Goal: Information Seeking & Learning: Learn about a topic

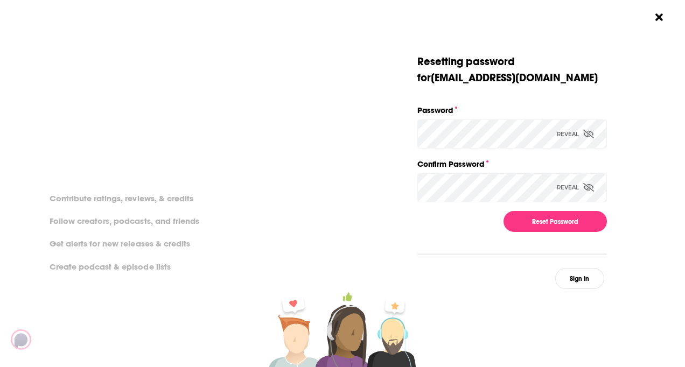
scroll to position [0, 40]
click at [492, 220] on button "Reset Password" at bounding box center [555, 221] width 103 height 21
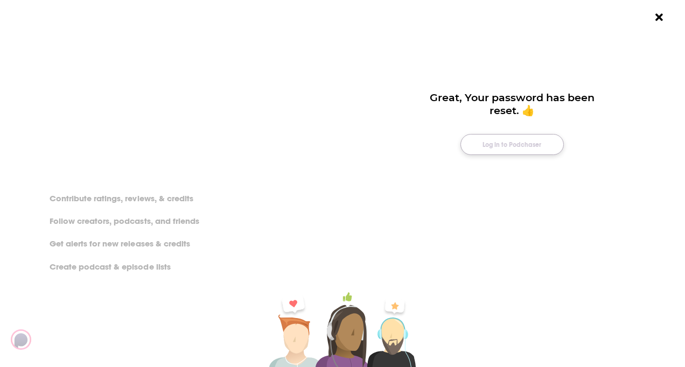
click at [492, 143] on button "Log in to Podchaser" at bounding box center [511, 144] width 103 height 21
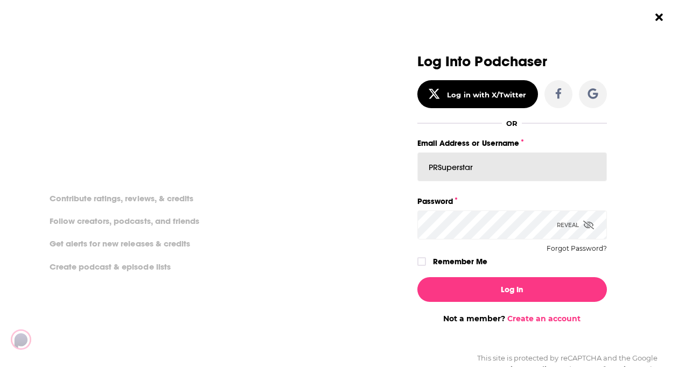
click at [478, 166] on input "PRSuperstar" at bounding box center [512, 166] width 190 height 29
drag, startPoint x: 487, startPoint y: 167, endPoint x: 406, endPoint y: 166, distance: 81.3
click at [438, 167] on input "Email Address or Username" at bounding box center [512, 166] width 190 height 29
type input "info@prsuperstar.co.uk"
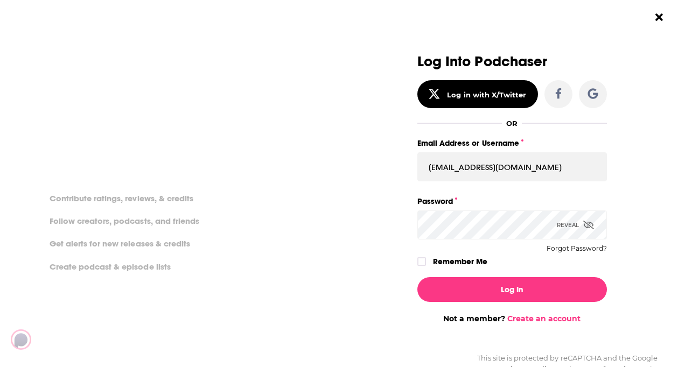
click at [316, 206] on div "Log in or create an account to make the most of Podchaser's awesome features, m…" at bounding box center [342, 183] width 685 height 367
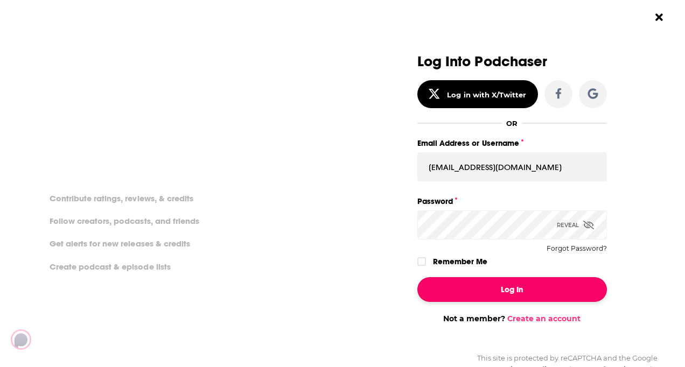
click at [471, 291] on button "Log In" at bounding box center [512, 289] width 190 height 25
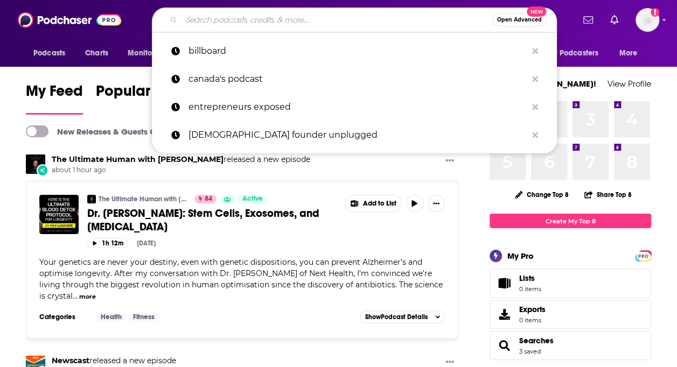
click at [207, 23] on input "Search podcasts, credits, & more..." at bounding box center [337, 19] width 311 height 17
paste input "V for Visionaries Podcast"
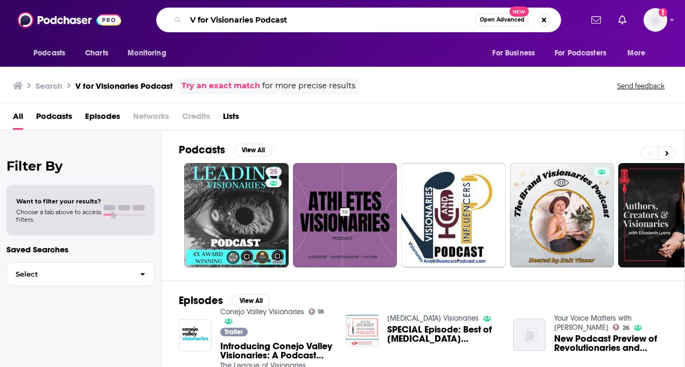
drag, startPoint x: 212, startPoint y: 19, endPoint x: 157, endPoint y: 15, distance: 55.1
click at [157, 15] on div "V for Visionaries Podcast Open Advanced New" at bounding box center [358, 20] width 405 height 25
click at [289, 15] on input "Visionaries Podcast" at bounding box center [330, 19] width 289 height 17
type input "Visionaries Podcast"
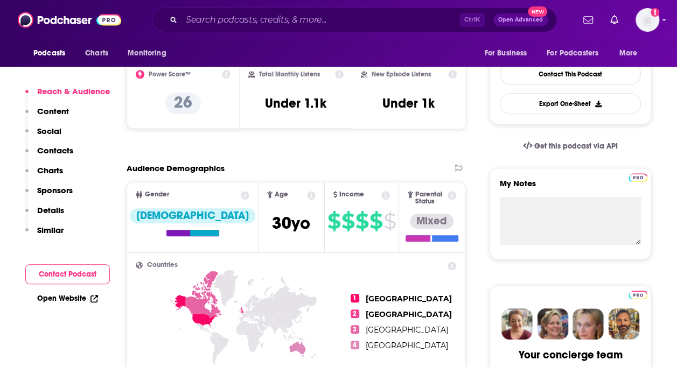
scroll to position [269, 0]
click at [69, 149] on p "Contacts" at bounding box center [55, 150] width 36 height 10
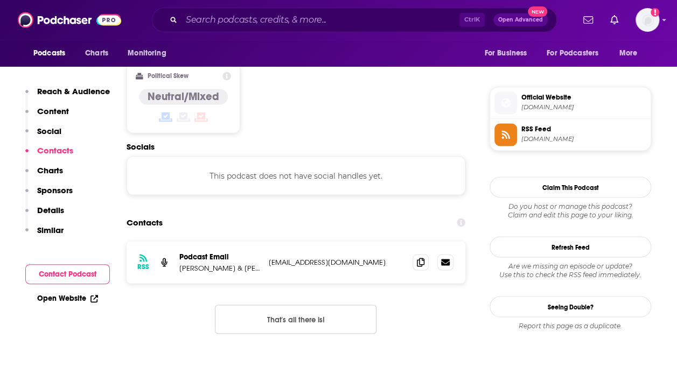
scroll to position [854, 0]
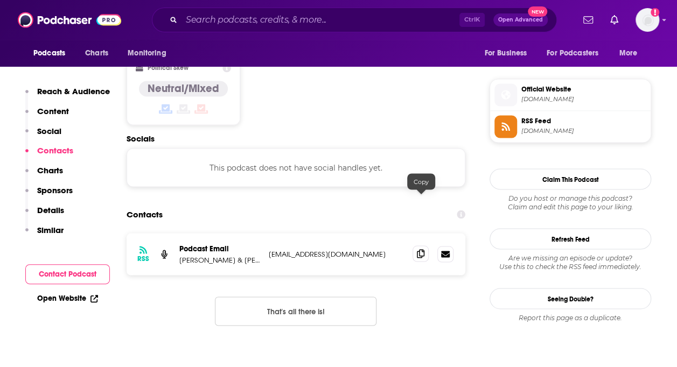
click at [420, 249] on icon at bounding box center [421, 253] width 8 height 9
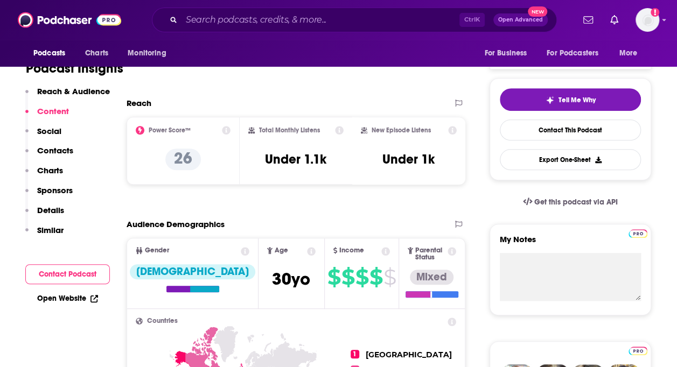
scroll to position [100, 0]
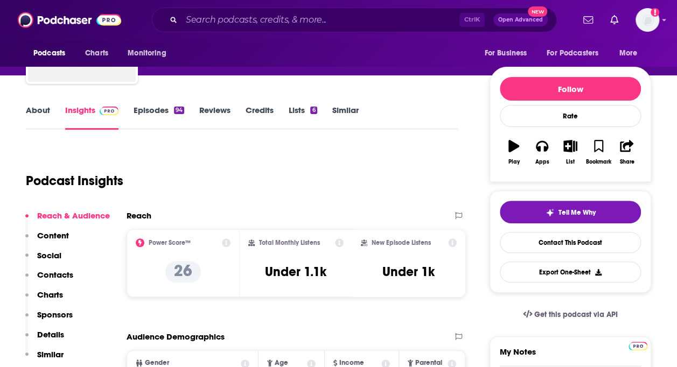
click at [148, 109] on link "Episodes 94" at bounding box center [159, 117] width 51 height 25
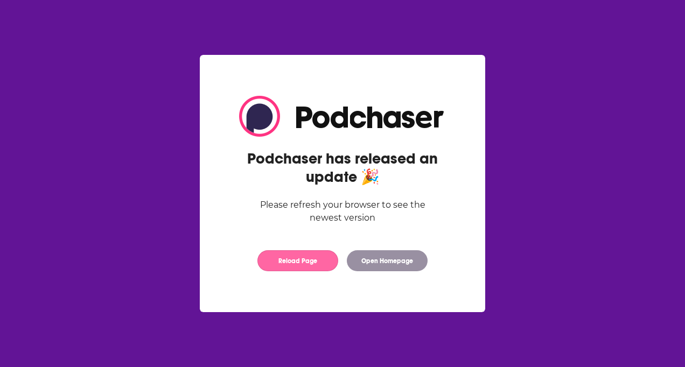
click at [305, 260] on button "Reload Page" at bounding box center [297, 260] width 81 height 21
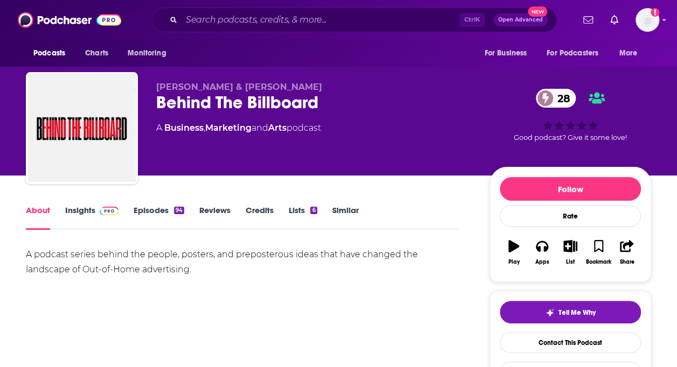
click at [160, 210] on link "Episodes 94" at bounding box center [159, 217] width 51 height 25
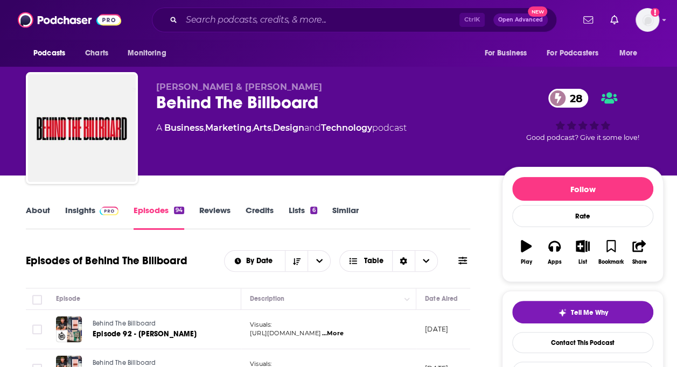
click at [43, 211] on link "About" at bounding box center [38, 217] width 24 height 25
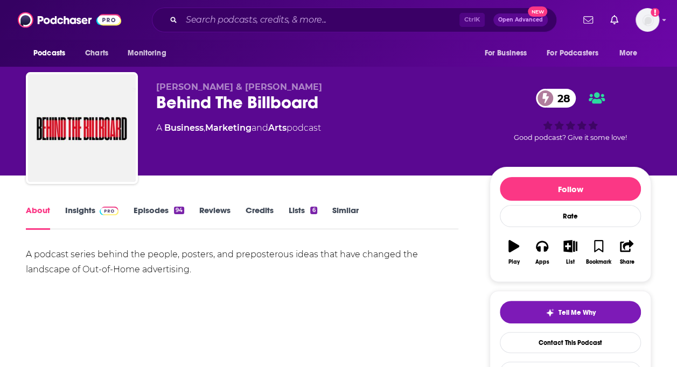
click at [158, 208] on link "Episodes 94" at bounding box center [159, 217] width 51 height 25
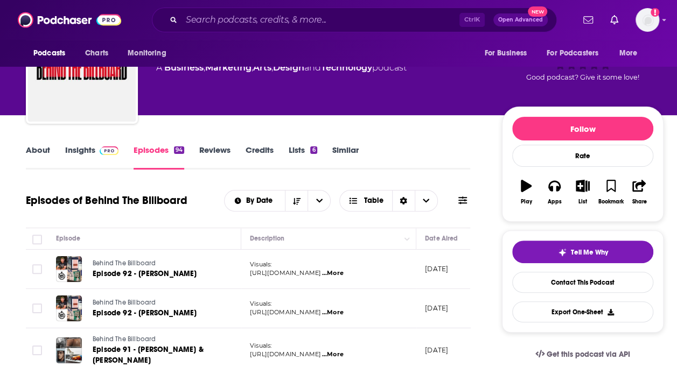
scroll to position [162, 0]
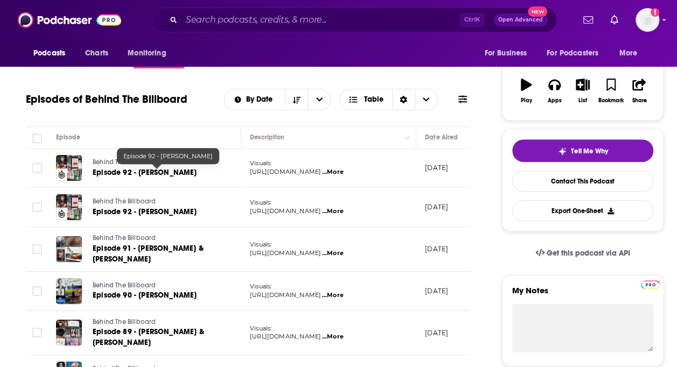
click at [148, 169] on span "Episode 92 - [PERSON_NAME]" at bounding box center [145, 172] width 104 height 9
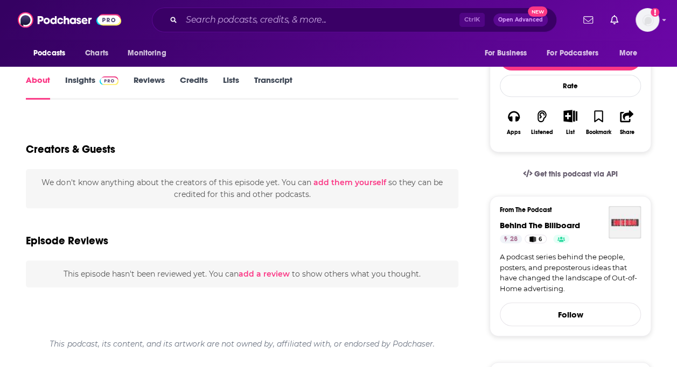
scroll to position [162, 0]
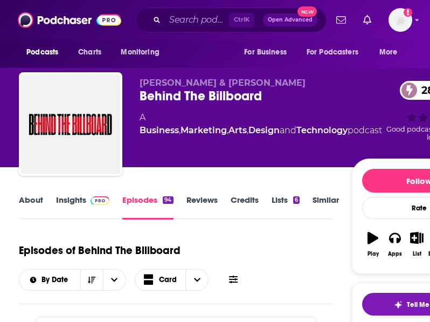
click at [3, 73] on div "[PERSON_NAME] & [PERSON_NAME] Behind The Billboard 28 A Business , Marketing , …" at bounding box center [252, 83] width 505 height 167
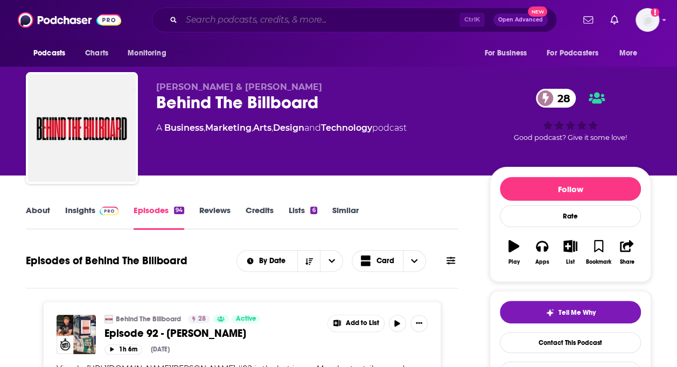
click at [278, 22] on input "Search podcasts, credits, & more..." at bounding box center [321, 19] width 278 height 17
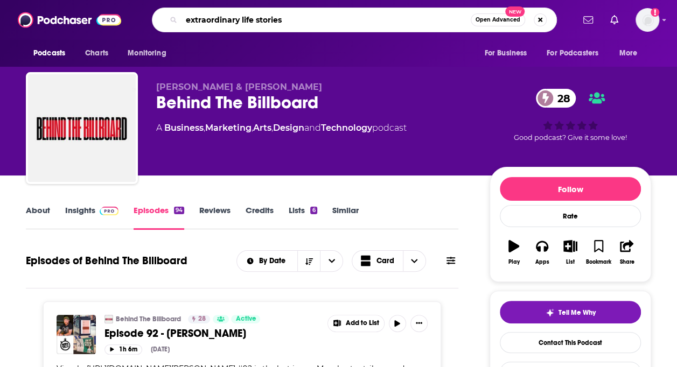
type input "extraordinary life stories"
click at [507, 22] on span "Open Advanced" at bounding box center [498, 19] width 45 height 5
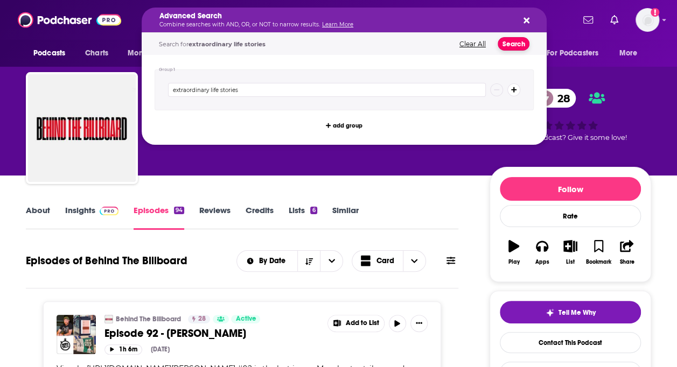
click at [514, 43] on button "Search" at bounding box center [514, 43] width 32 height 13
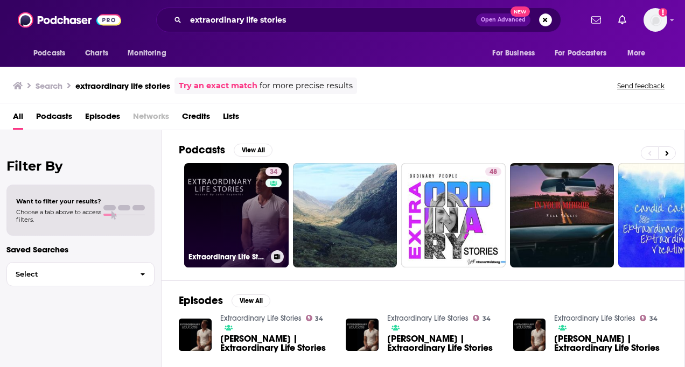
click at [235, 237] on link "34 Extraordinary Life Stories" at bounding box center [236, 215] width 104 height 104
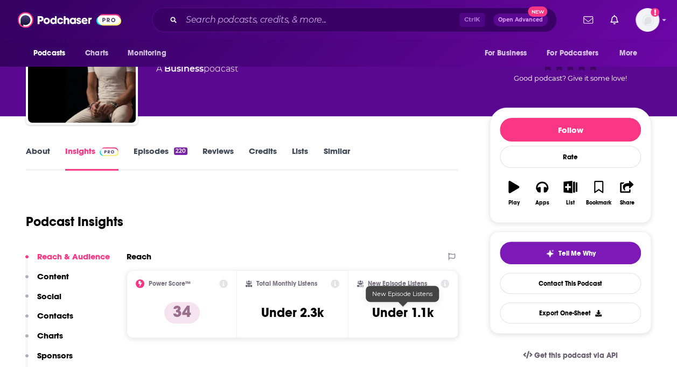
scroll to position [54, 0]
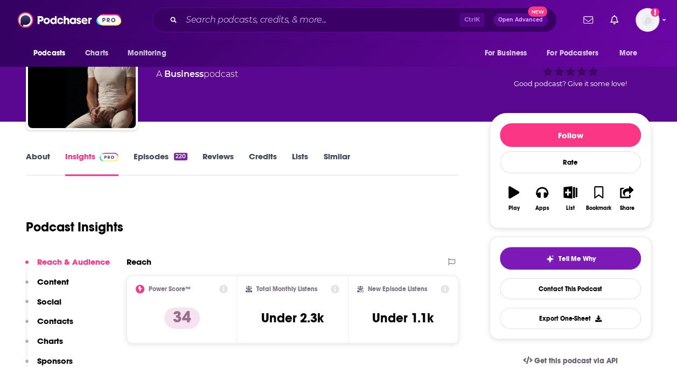
click at [45, 156] on link "About" at bounding box center [38, 163] width 24 height 25
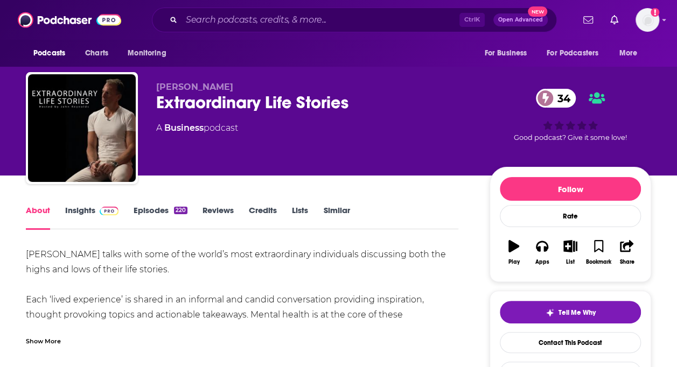
click at [156, 209] on link "Episodes 220" at bounding box center [161, 217] width 54 height 25
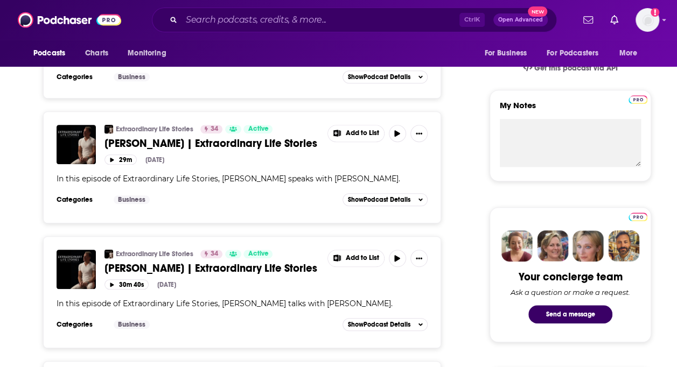
scroll to position [377, 0]
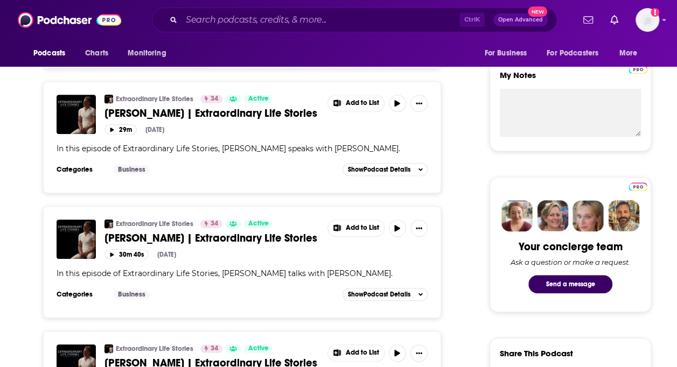
click at [276, 144] on span "In this episode of Extraordinary Life Stories, [PERSON_NAME] speaks with [PERSO…" at bounding box center [229, 149] width 344 height 10
click at [260, 107] on span "[PERSON_NAME] | Extraordinary Life Stories" at bounding box center [210, 113] width 213 height 13
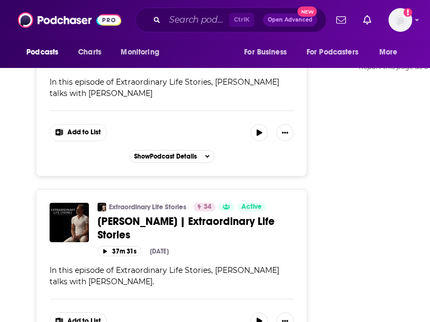
scroll to position [1302, 0]
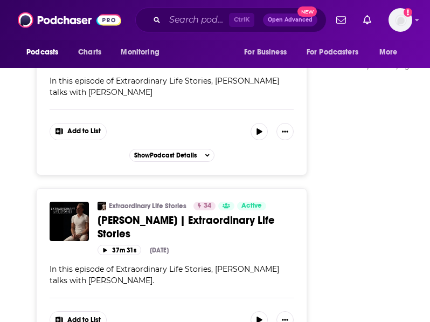
drag, startPoint x: 13, startPoint y: 144, endPoint x: 70, endPoint y: 151, distance: 57.5
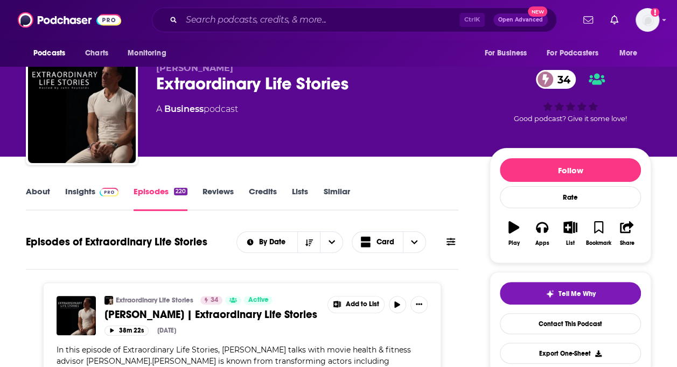
scroll to position [0, 0]
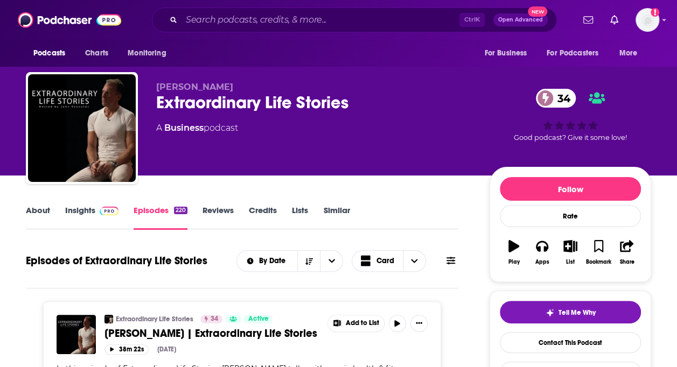
click at [86, 207] on link "Insights" at bounding box center [91, 217] width 53 height 25
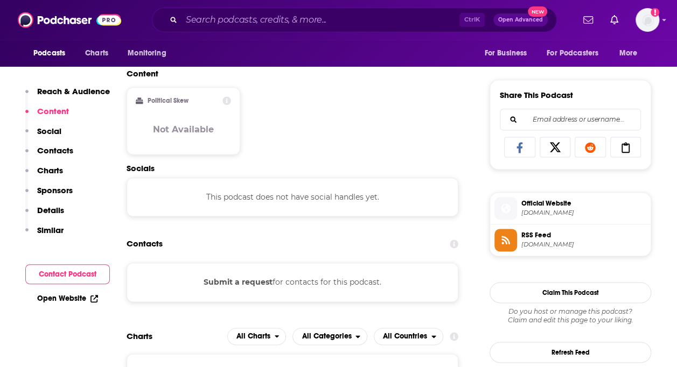
scroll to position [646, 0]
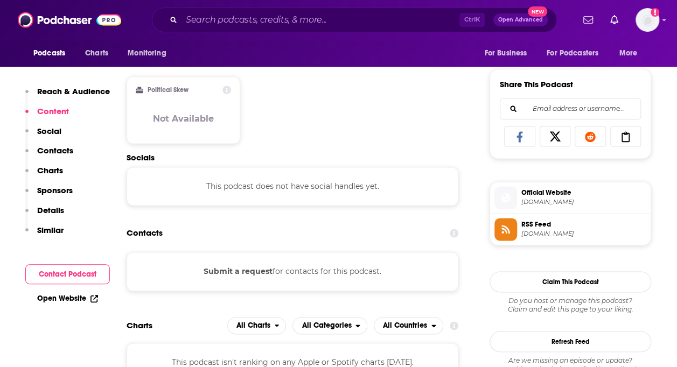
click at [66, 149] on p "Contacts" at bounding box center [55, 150] width 36 height 10
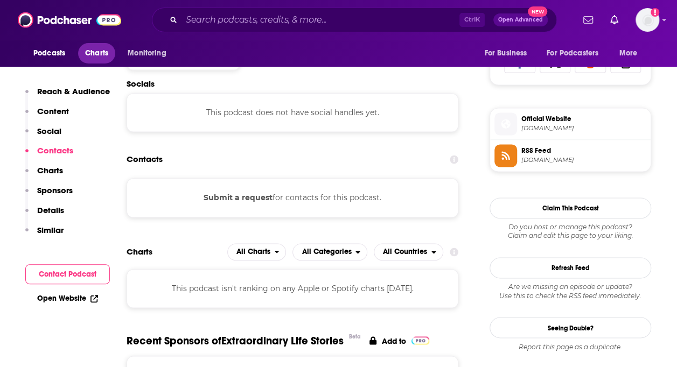
click at [93, 52] on span "Charts" at bounding box center [96, 53] width 23 height 15
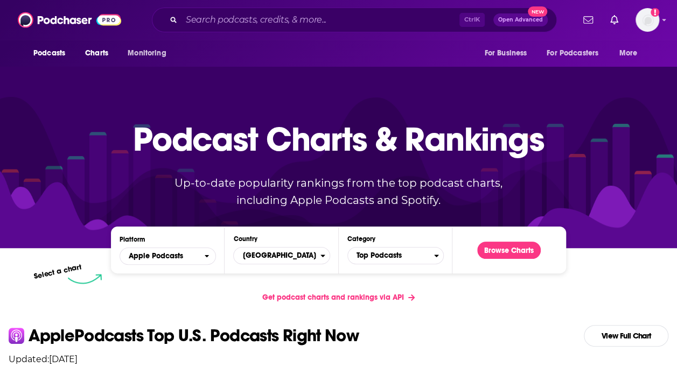
scroll to position [54, 0]
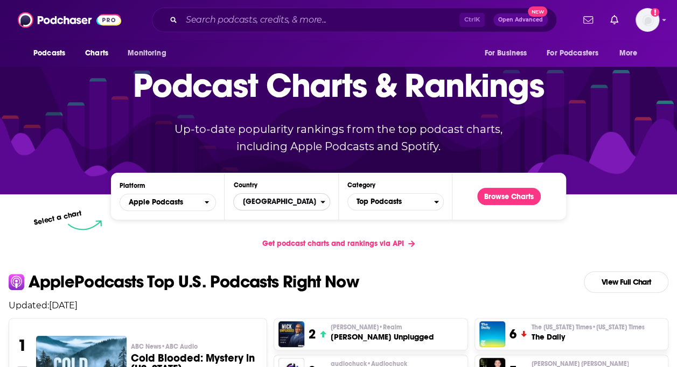
click at [317, 203] on span "[GEOGRAPHIC_DATA]" at bounding box center [277, 202] width 86 height 18
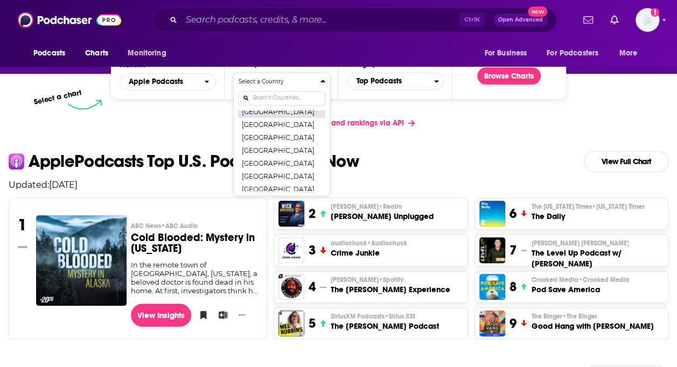
scroll to position [2127, 0]
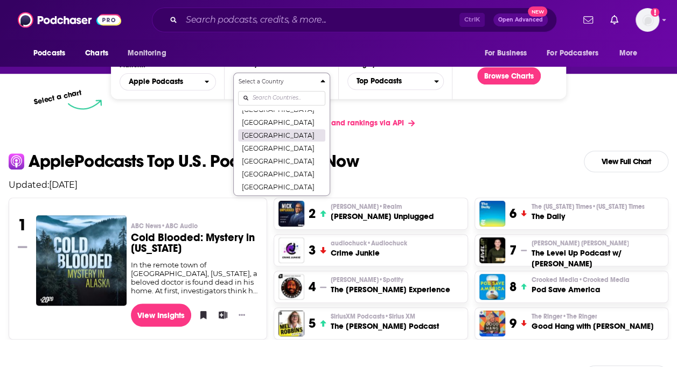
click at [277, 134] on button "[GEOGRAPHIC_DATA]" at bounding box center [281, 135] width 87 height 13
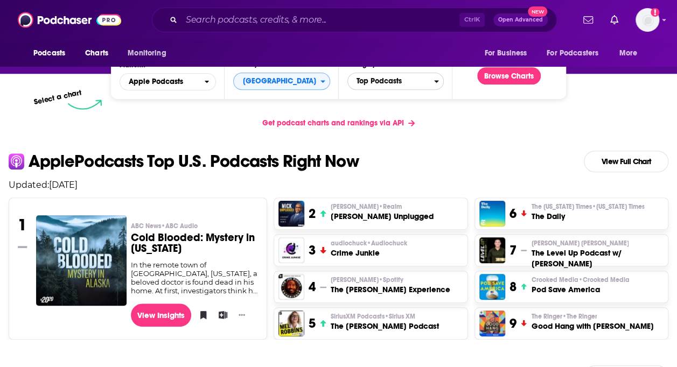
click at [433, 83] on span "Top Podcasts" at bounding box center [391, 81] width 86 height 18
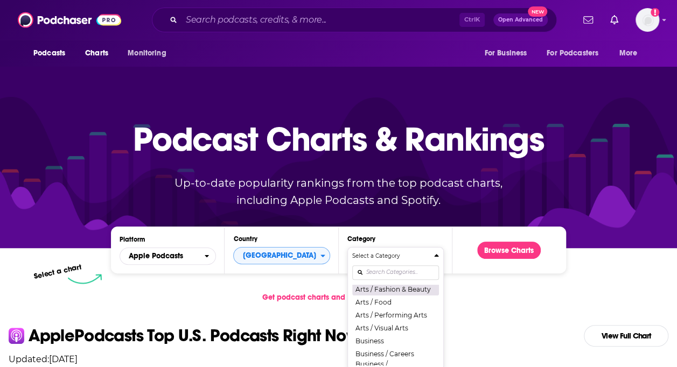
scroll to position [108, 0]
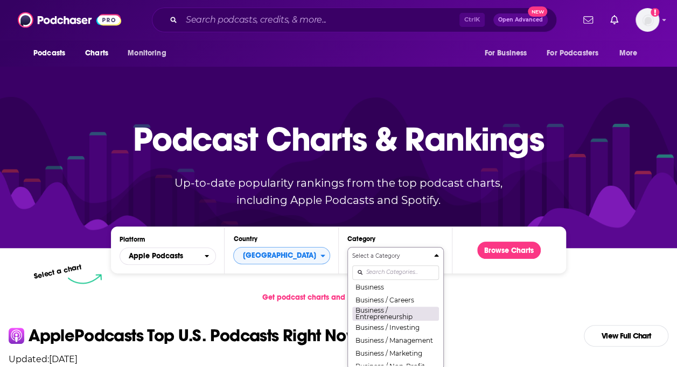
click at [397, 315] on button "Business / Entrepreneurship" at bounding box center [395, 313] width 87 height 15
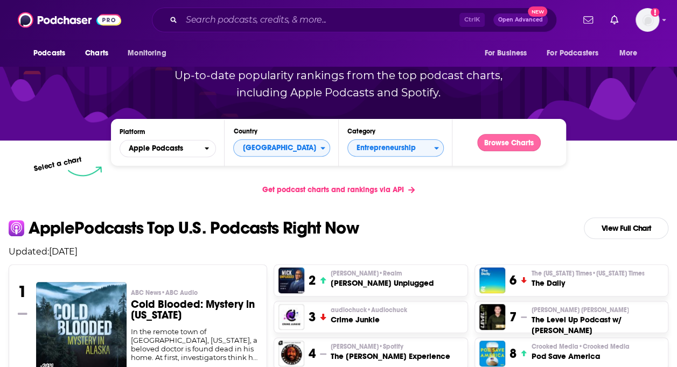
click at [520, 142] on button "Browse Charts" at bounding box center [509, 142] width 64 height 17
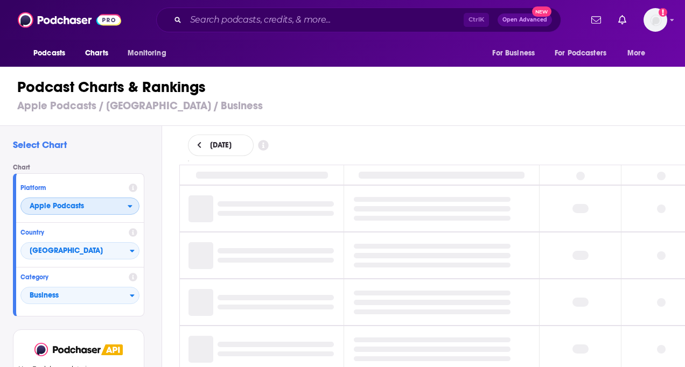
click at [130, 206] on icon "open menu" at bounding box center [130, 207] width 4 height 3
click at [83, 239] on span "Spotify" at bounding box center [79, 239] width 105 height 6
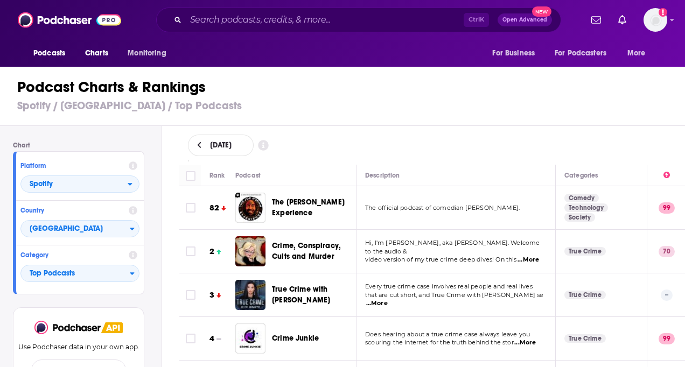
scroll to position [31, 0]
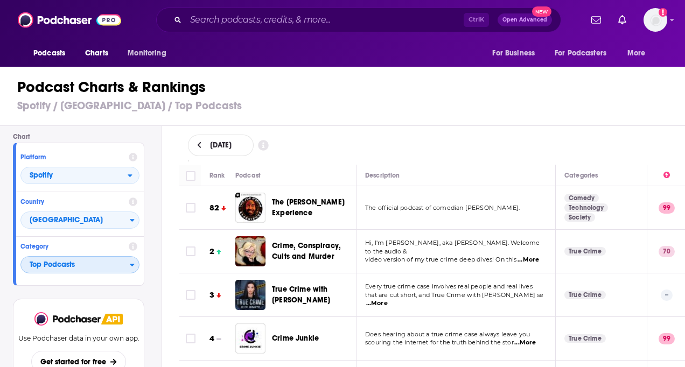
click at [128, 265] on span "Top Podcasts" at bounding box center [75, 265] width 109 height 18
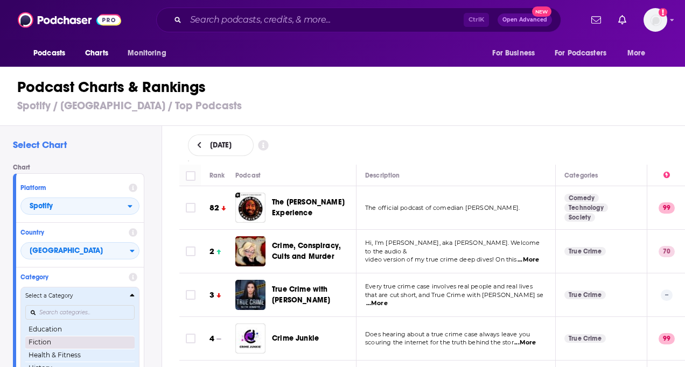
scroll to position [0, 0]
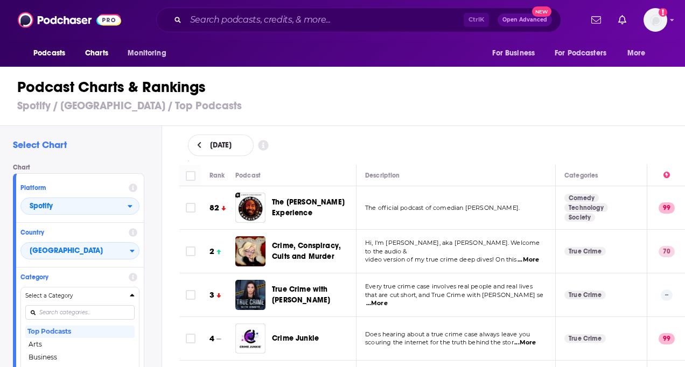
click at [567, 93] on h1 "Podcast Charts & Rankings" at bounding box center [347, 87] width 660 height 19
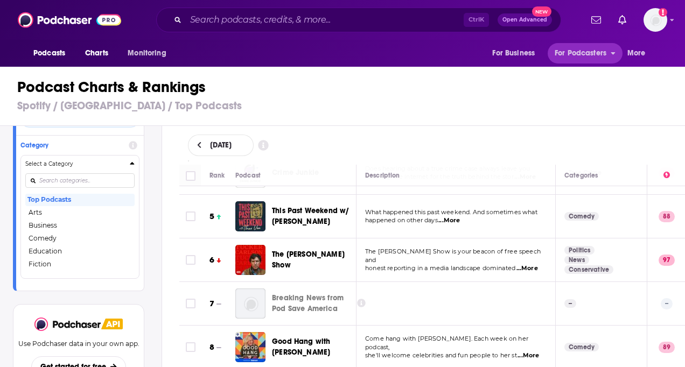
scroll to position [132, 0]
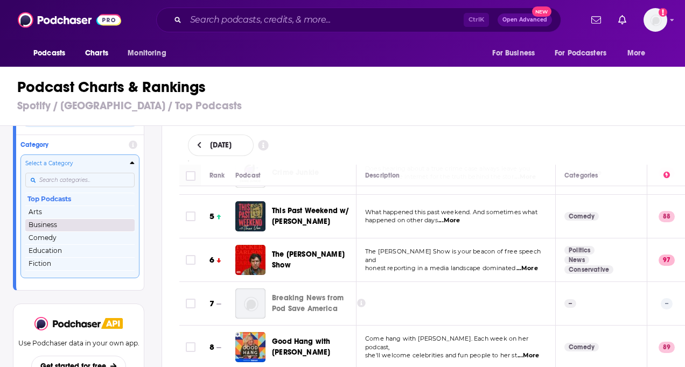
click at [67, 227] on button "Business" at bounding box center [79, 225] width 109 height 13
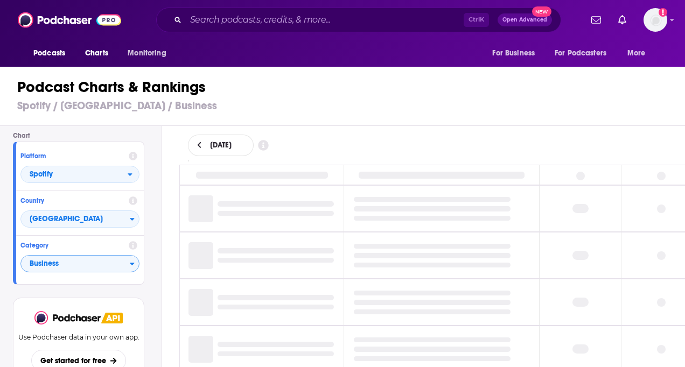
scroll to position [31, 0]
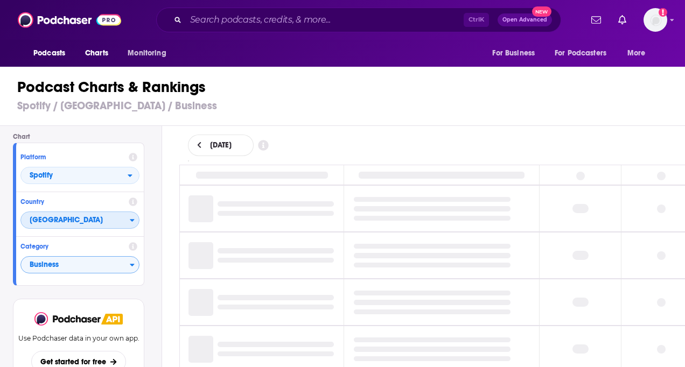
click at [125, 223] on span "[GEOGRAPHIC_DATA]" at bounding box center [75, 221] width 109 height 18
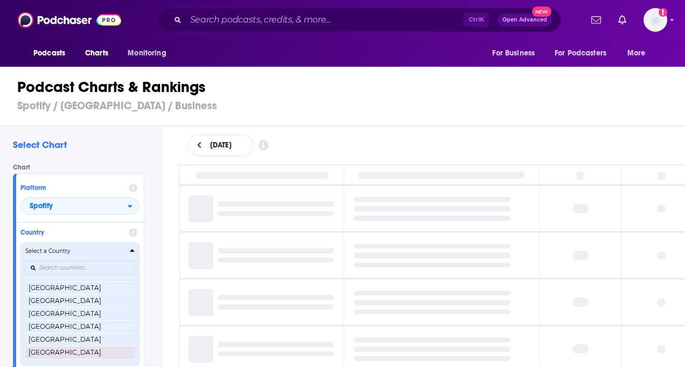
scroll to position [255, 0]
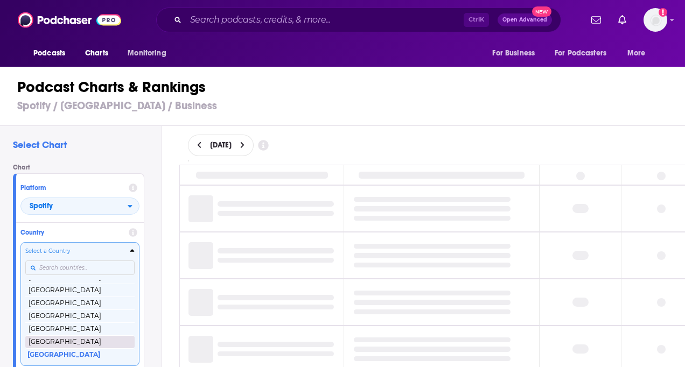
click at [78, 338] on button "[GEOGRAPHIC_DATA]" at bounding box center [79, 342] width 109 height 13
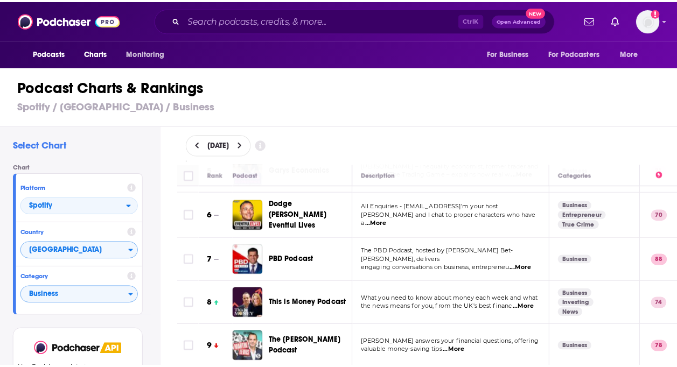
scroll to position [269, 0]
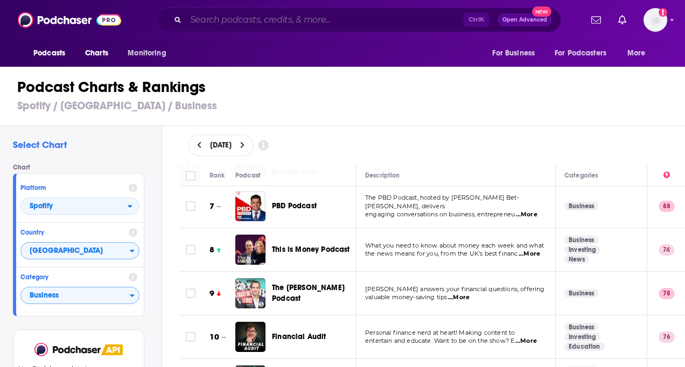
click at [225, 20] on input "Search podcasts, credits, & more..." at bounding box center [325, 19] width 278 height 17
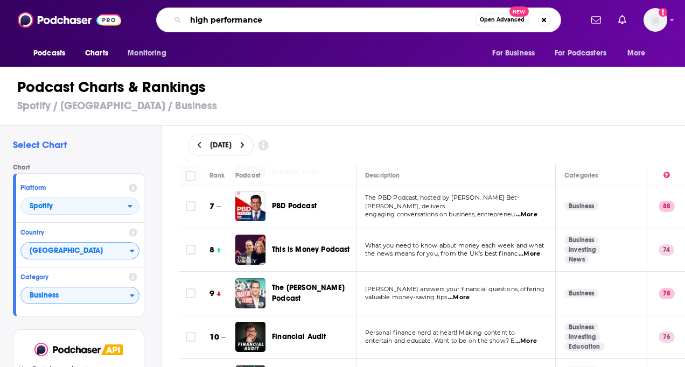
type input "high performance"
click at [496, 16] on button "Open Advanced New" at bounding box center [502, 19] width 54 height 13
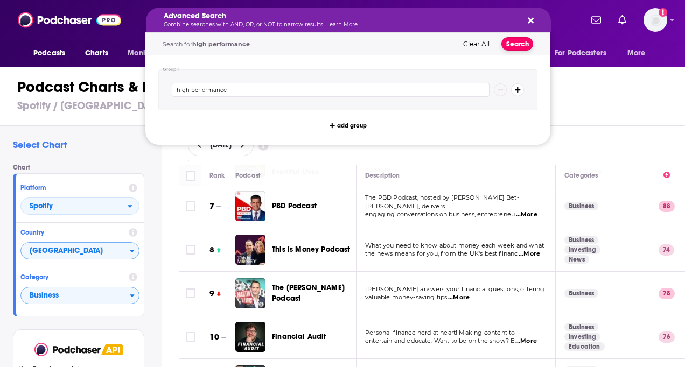
click at [522, 47] on button "Search" at bounding box center [517, 43] width 32 height 13
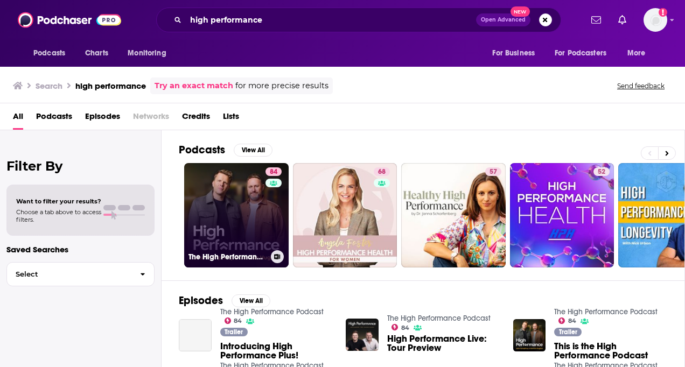
click at [250, 219] on link "84 The High Performance Podcast" at bounding box center [236, 215] width 104 height 104
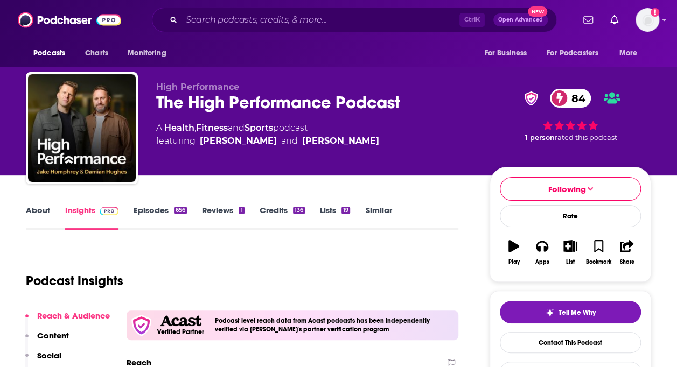
scroll to position [323, 0]
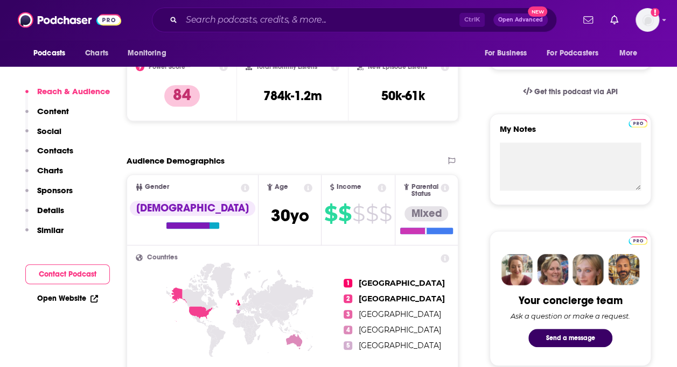
click at [78, 270] on button "Contact Podcast" at bounding box center [67, 274] width 85 height 20
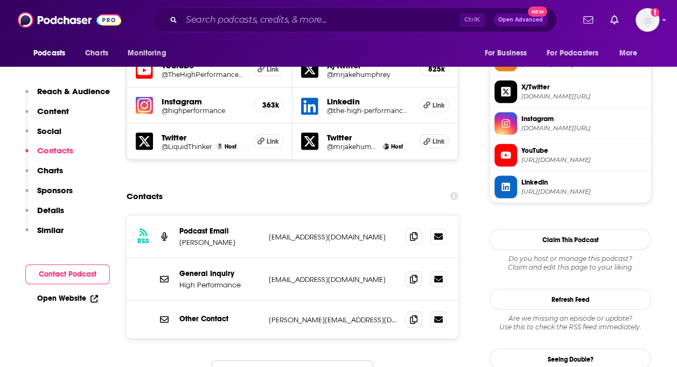
scroll to position [1001, 0]
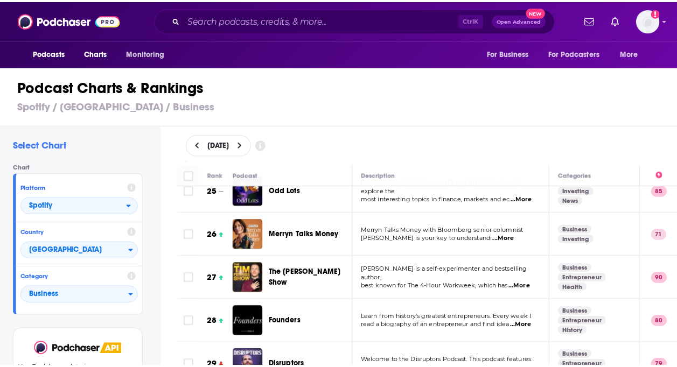
scroll to position [969, 0]
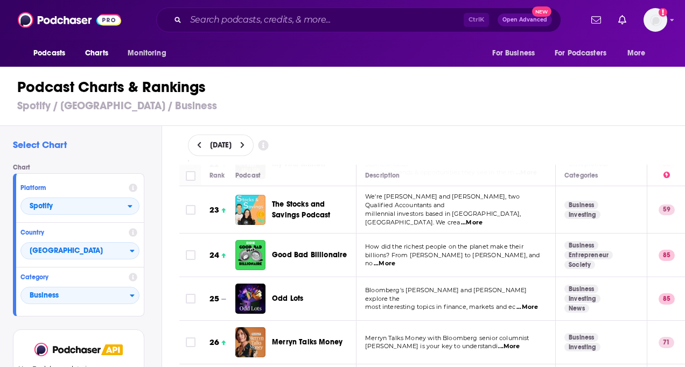
click at [395, 260] on span "...More" at bounding box center [385, 264] width 22 height 9
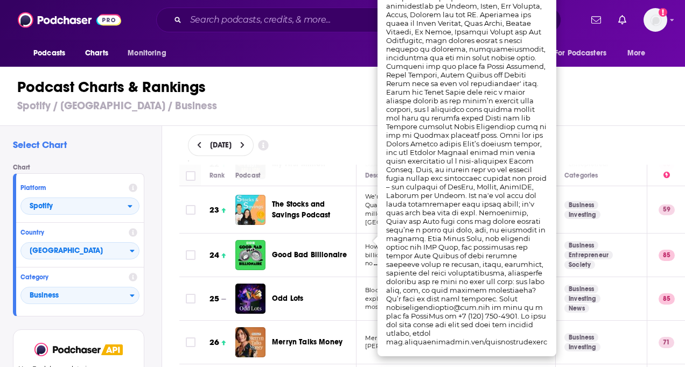
click at [317, 234] on div "Podcasts Charts Monitoring Ctrl K Open Advanced New For Business For Podcasters…" at bounding box center [342, 183] width 685 height 367
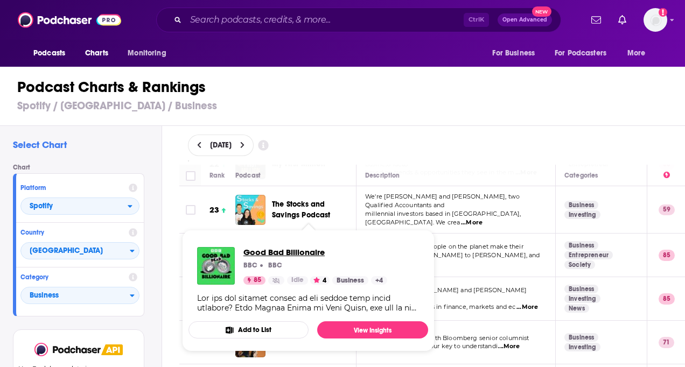
click at [295, 253] on span "Good Bad Billionaire" at bounding box center [315, 252] width 144 height 10
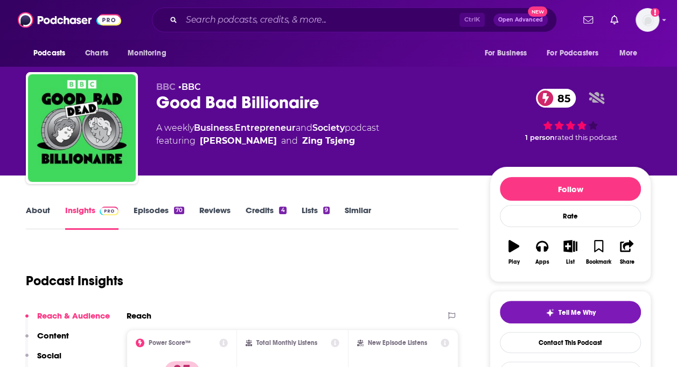
click at [147, 210] on link "Episodes 70" at bounding box center [159, 217] width 51 height 25
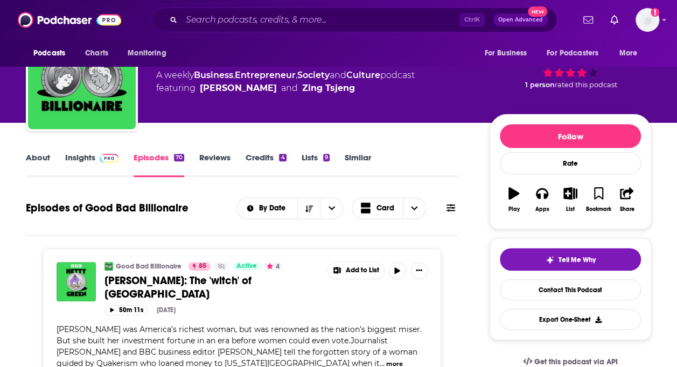
scroll to position [20, 0]
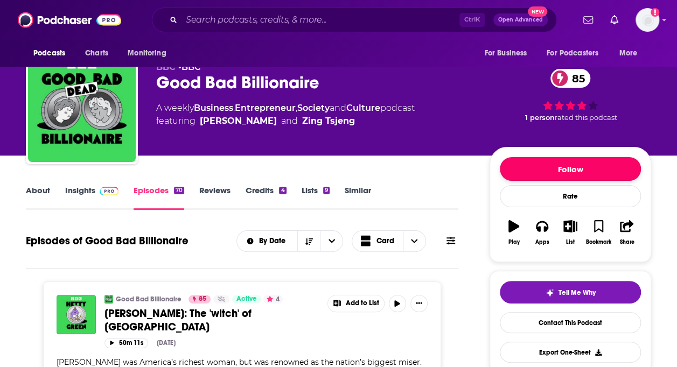
click at [600, 171] on button "Follow" at bounding box center [570, 169] width 141 height 24
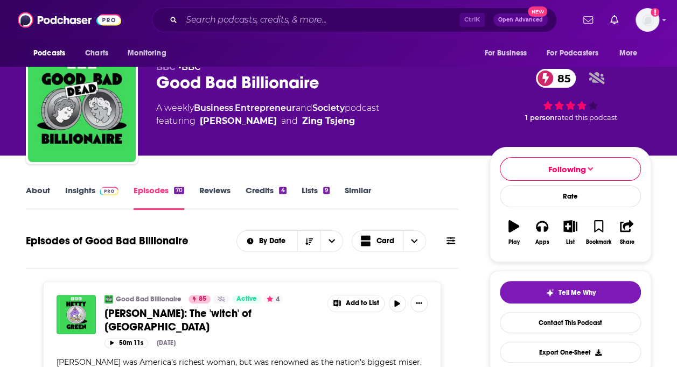
click at [38, 191] on link "About" at bounding box center [38, 197] width 24 height 25
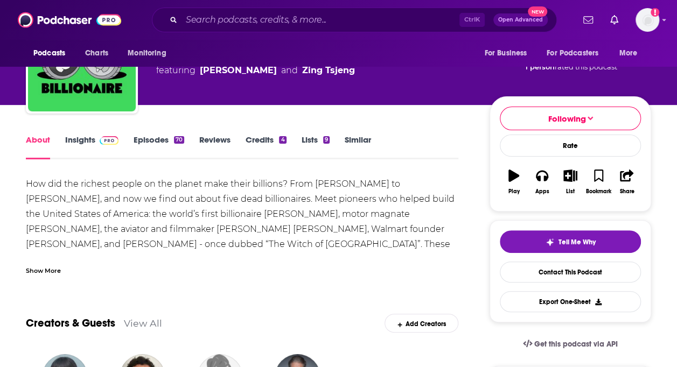
scroll to position [54, 0]
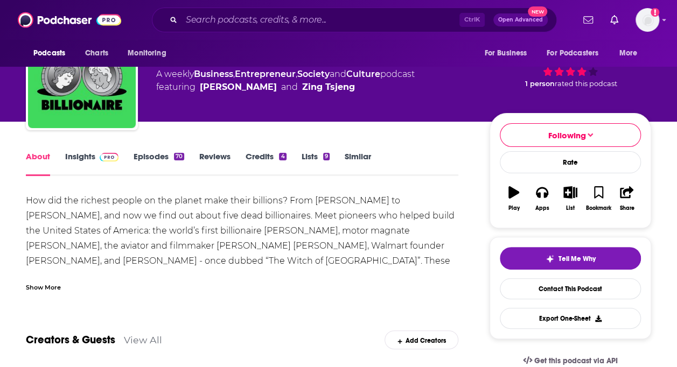
click at [75, 155] on link "Insights" at bounding box center [91, 163] width 53 height 25
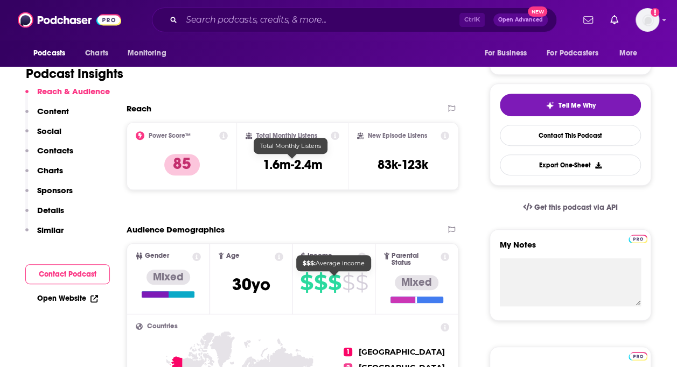
scroll to position [323, 0]
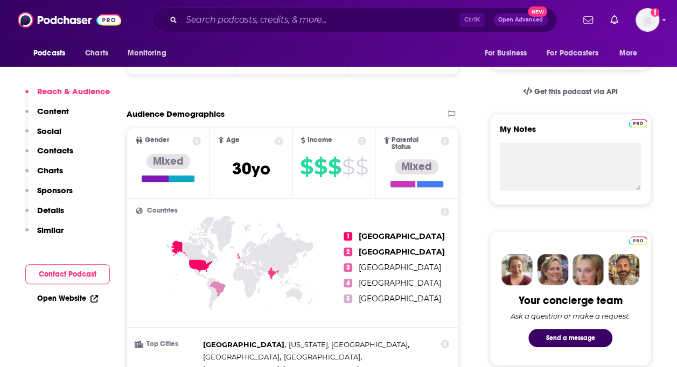
click at [64, 151] on p "Contacts" at bounding box center [55, 150] width 36 height 10
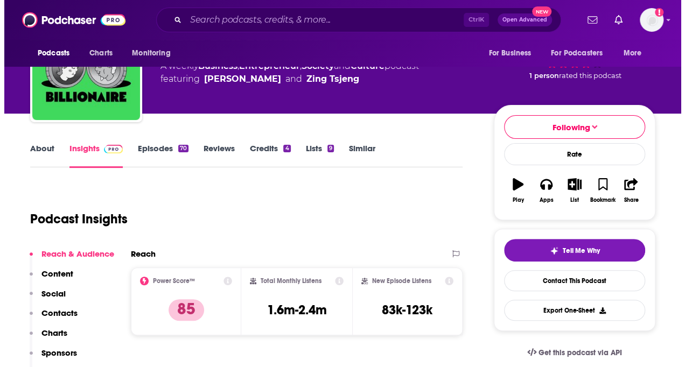
scroll to position [0, 0]
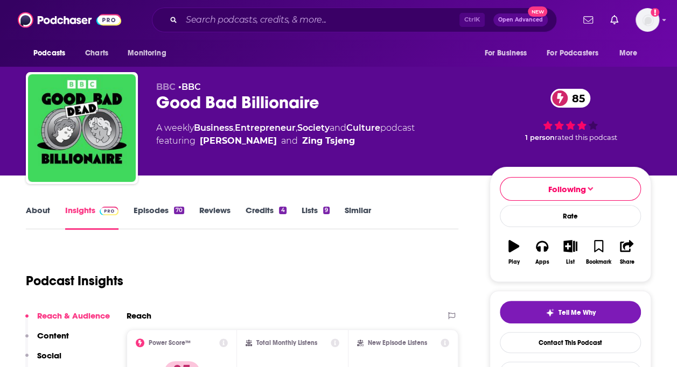
click at [40, 213] on link "About" at bounding box center [38, 217] width 24 height 25
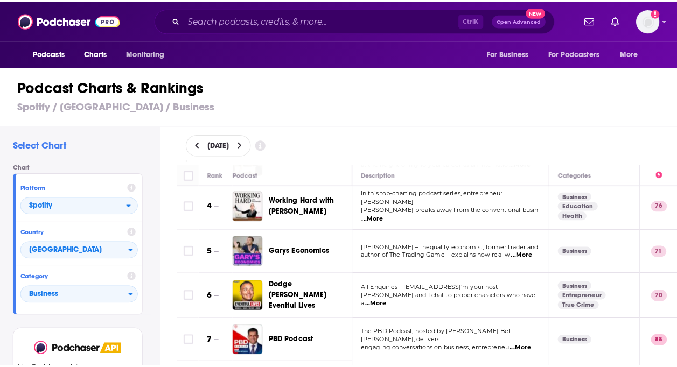
scroll to position [162, 0]
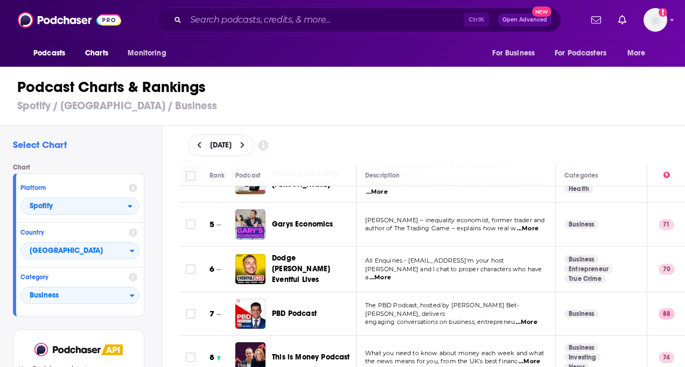
click at [296, 309] on span "PBD Podcast" at bounding box center [294, 313] width 45 height 9
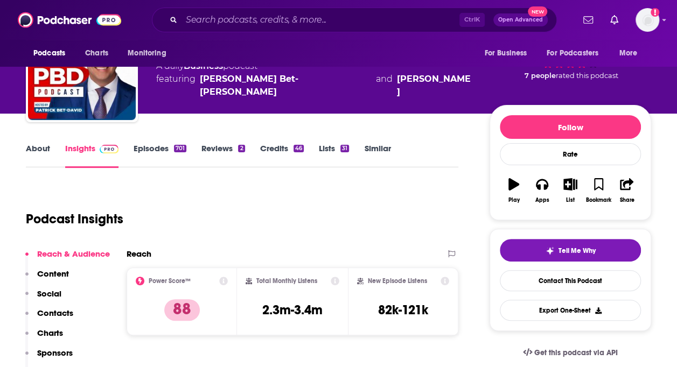
scroll to position [54, 0]
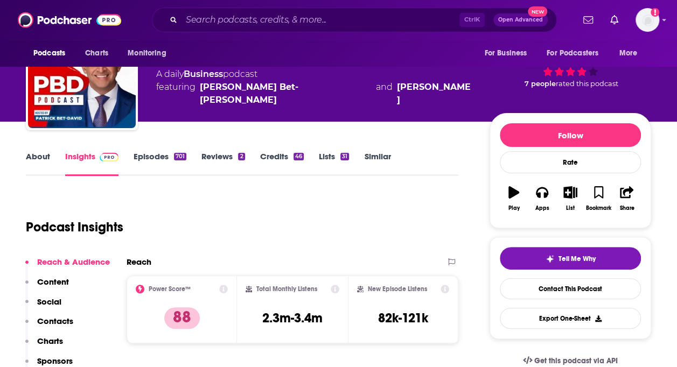
click at [162, 158] on link "Episodes 701" at bounding box center [160, 163] width 53 height 25
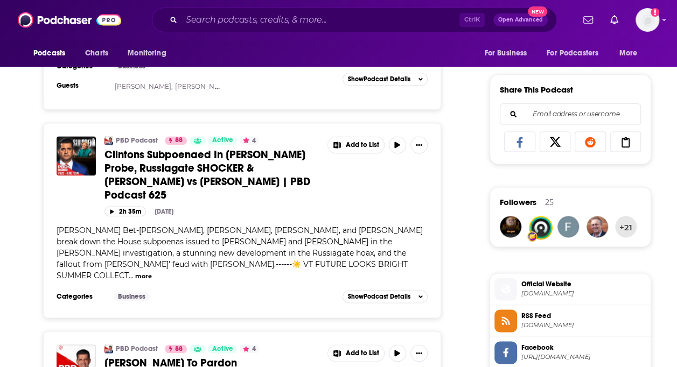
scroll to position [646, 0]
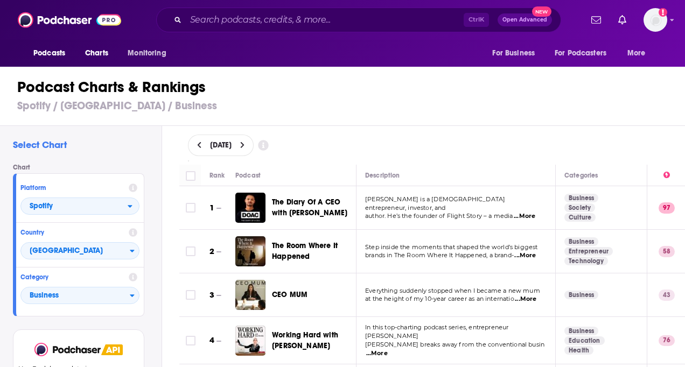
click at [408, 109] on h3 "Spotify / [GEOGRAPHIC_DATA] / Business" at bounding box center [347, 105] width 660 height 13
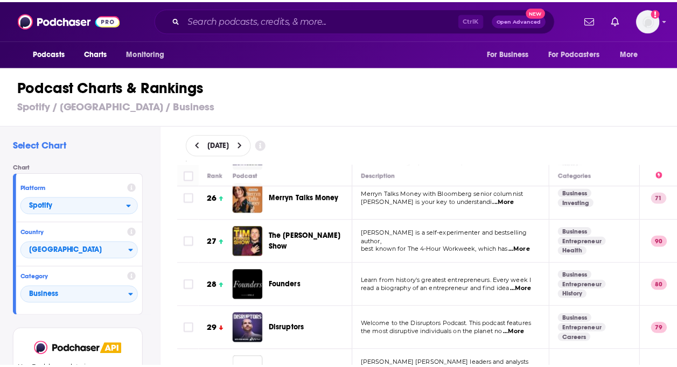
scroll to position [1131, 0]
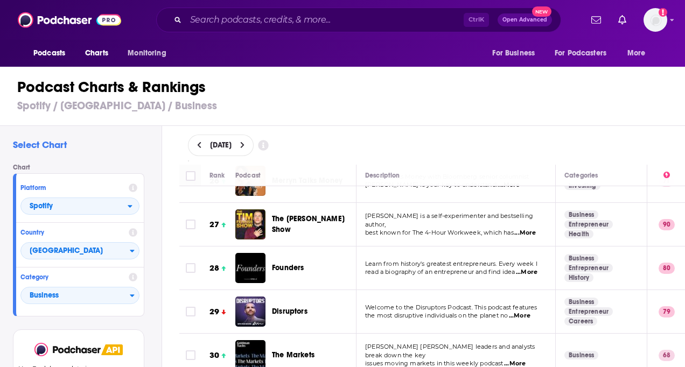
click at [529, 312] on span "...More" at bounding box center [520, 316] width 22 height 9
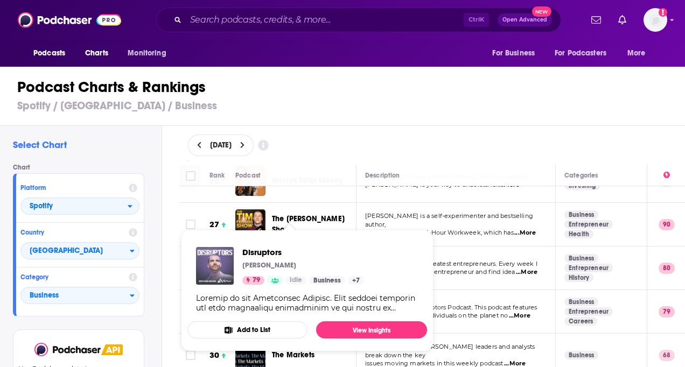
click at [208, 269] on img "Disruptors" at bounding box center [215, 266] width 38 height 38
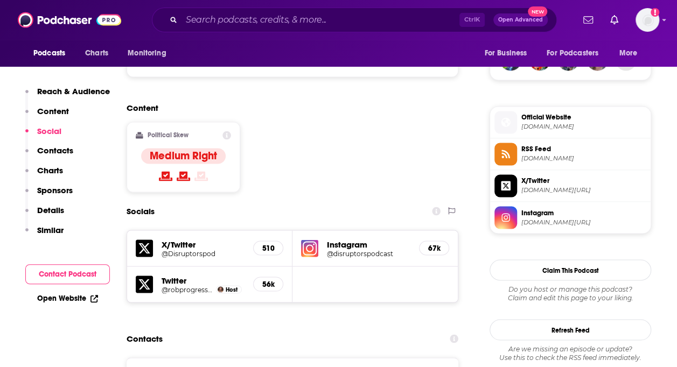
scroll to position [916, 0]
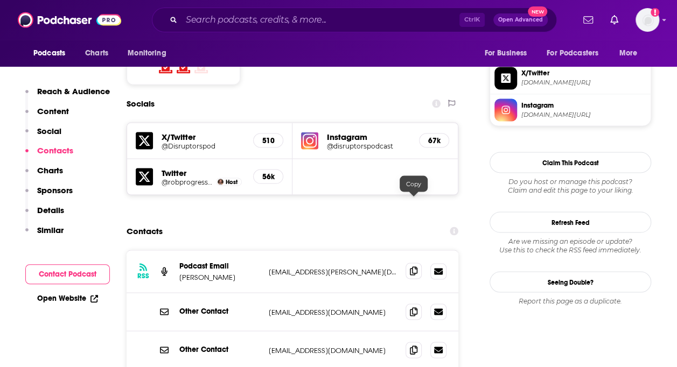
click at [411, 267] on icon at bounding box center [414, 271] width 8 height 9
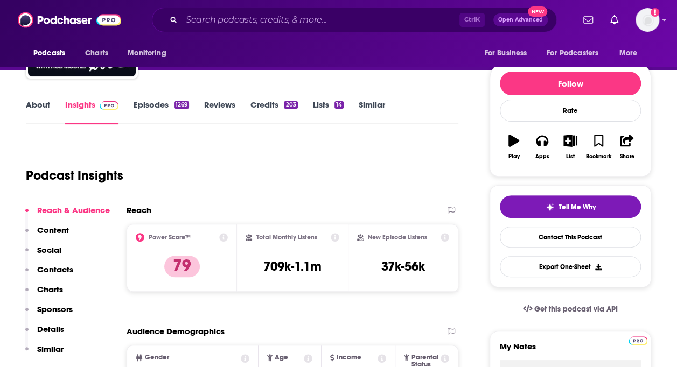
scroll to position [0, 0]
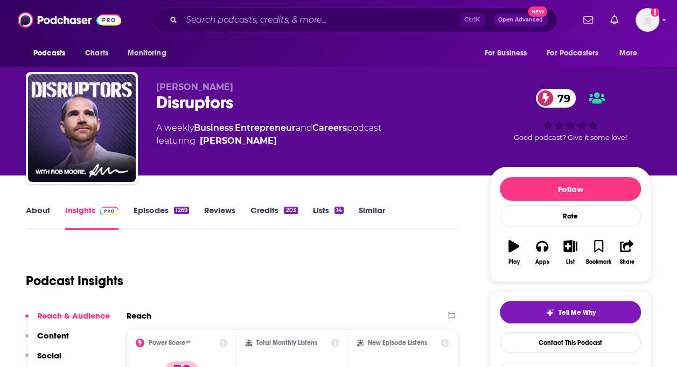
click at [152, 208] on link "Episodes 1269" at bounding box center [161, 217] width 55 height 25
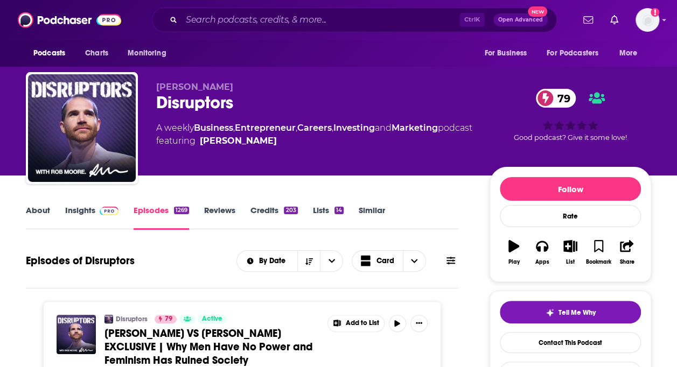
click at [38, 208] on link "About" at bounding box center [38, 217] width 24 height 25
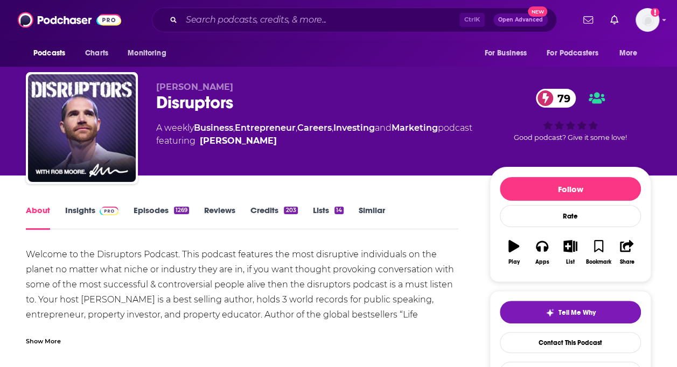
click at [82, 209] on link "Insights" at bounding box center [91, 217] width 53 height 25
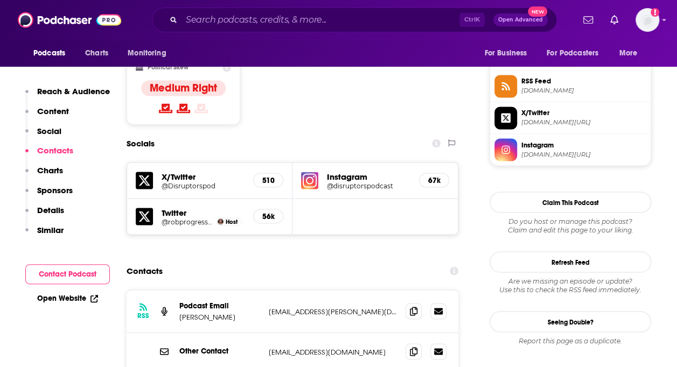
scroll to position [969, 0]
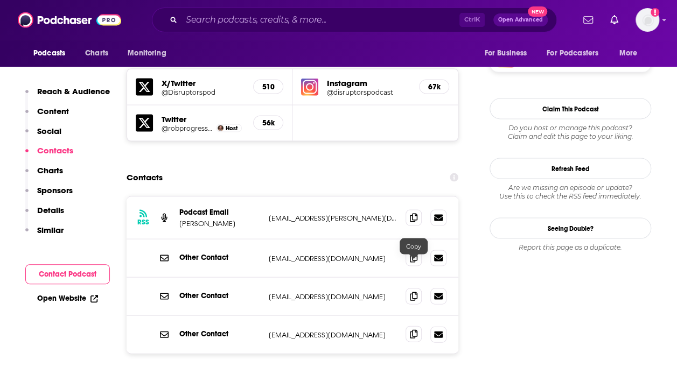
click at [413, 330] on icon at bounding box center [414, 334] width 8 height 9
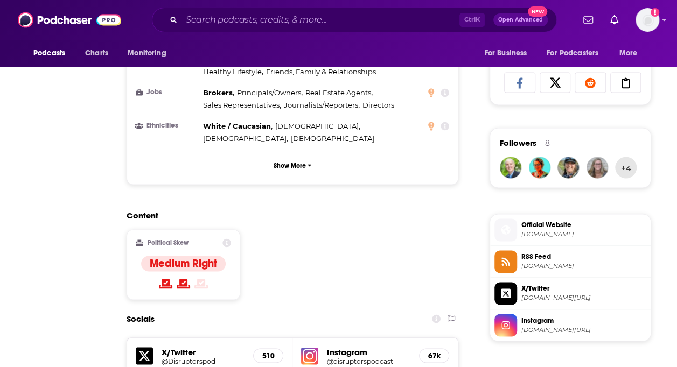
scroll to position [0, 0]
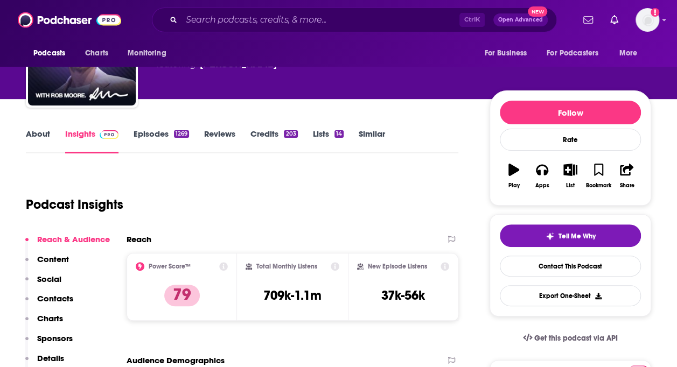
scroll to position [108, 0]
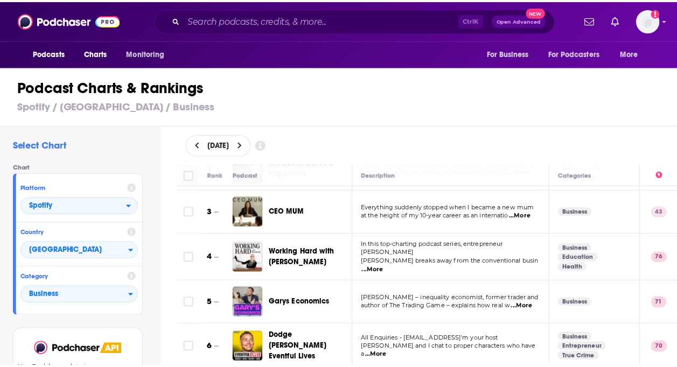
scroll to position [108, 0]
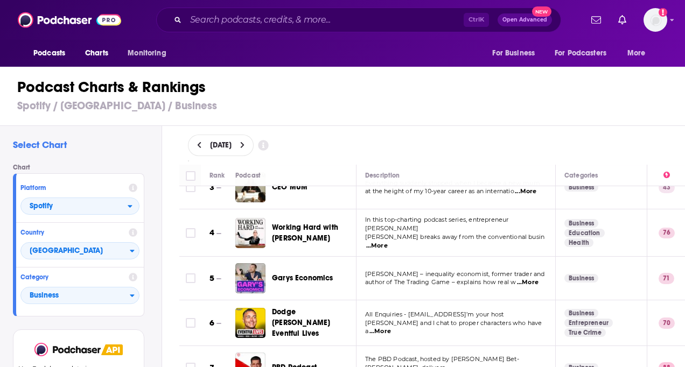
click at [388, 242] on span "...More" at bounding box center [377, 246] width 22 height 9
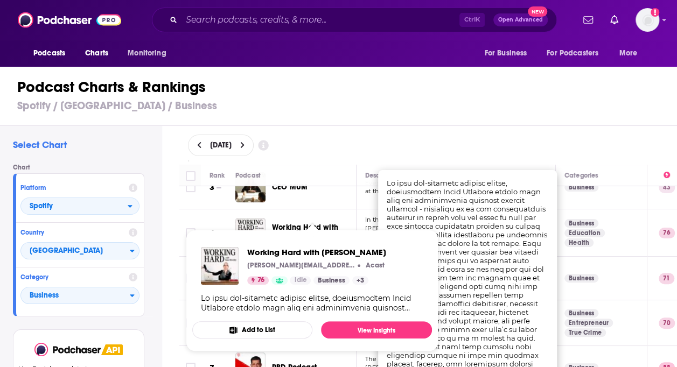
click at [322, 225] on span "Working Hard with [PERSON_NAME] [PERSON_NAME][EMAIL_ADDRESS][PERSON_NAME][DOMAI…" at bounding box center [312, 291] width 253 height 135
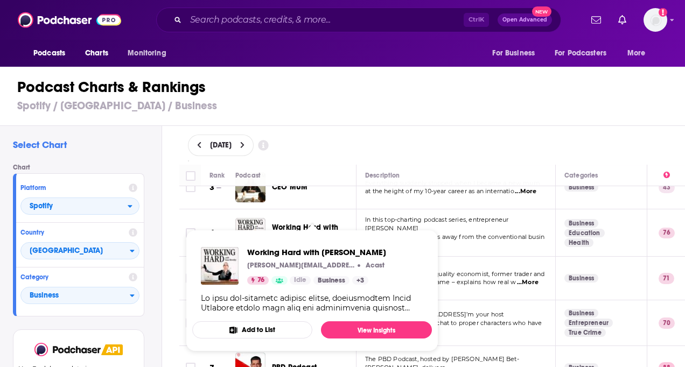
click at [326, 223] on span "Working Hard with [PERSON_NAME]" at bounding box center [305, 233] width 66 height 20
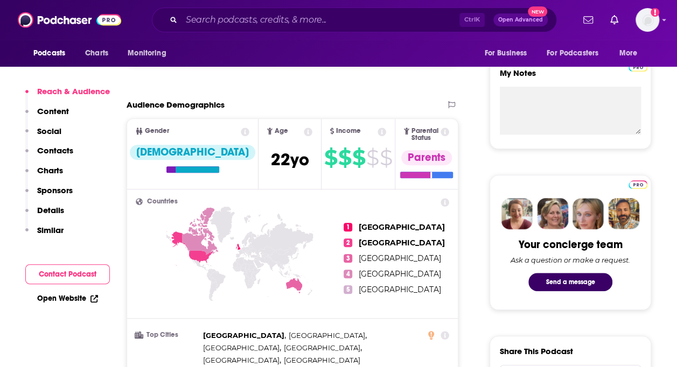
scroll to position [431, 0]
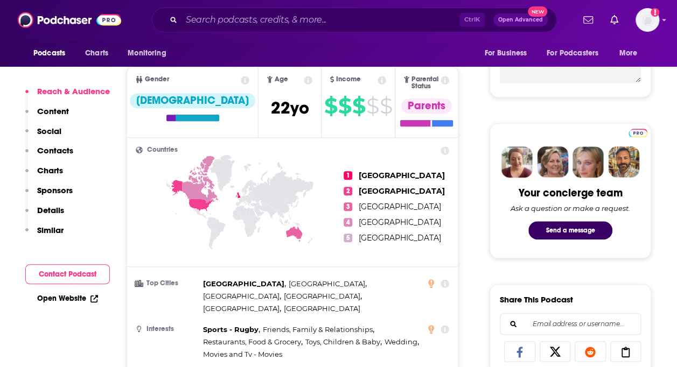
click at [62, 111] on p "Content" at bounding box center [53, 111] width 32 height 10
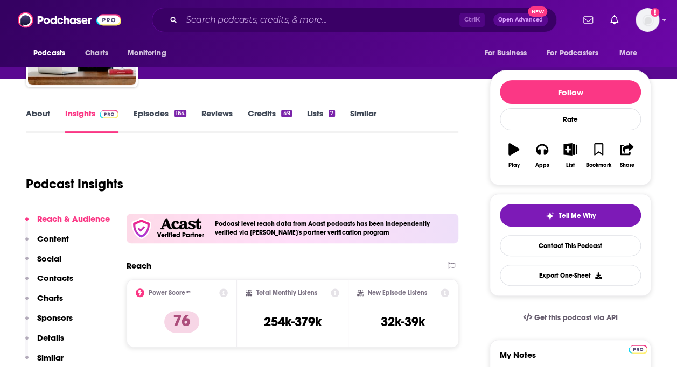
scroll to position [37, 0]
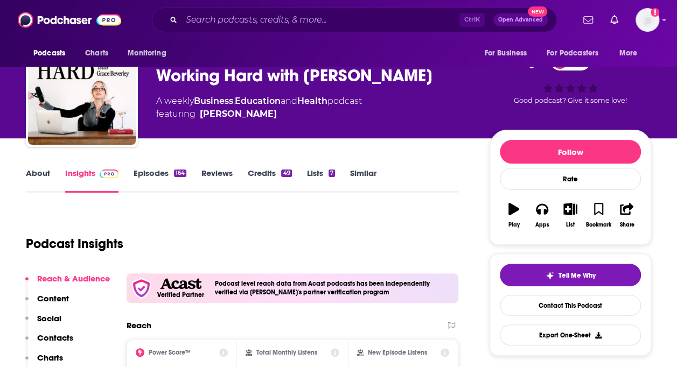
click at [159, 172] on link "Episodes 164" at bounding box center [160, 180] width 53 height 25
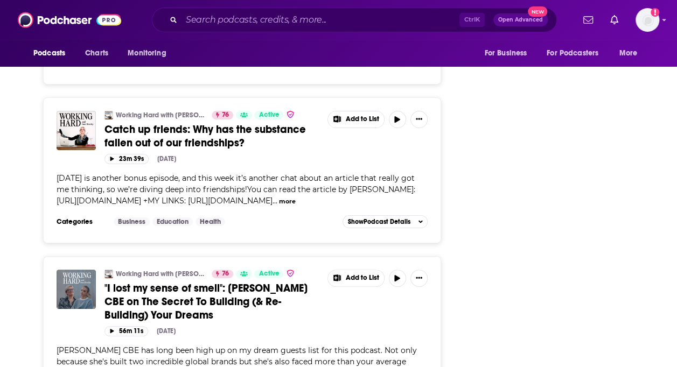
scroll to position [2100, 0]
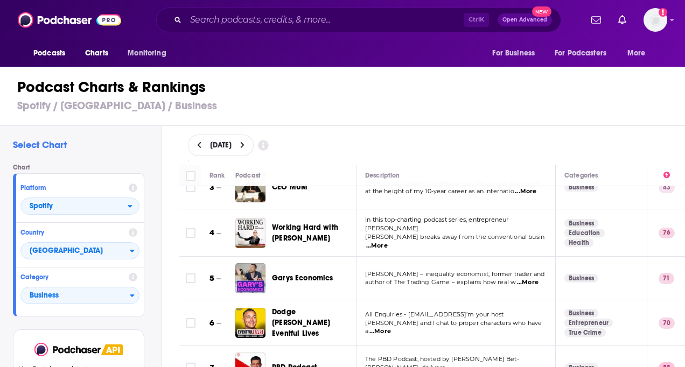
scroll to position [162, 0]
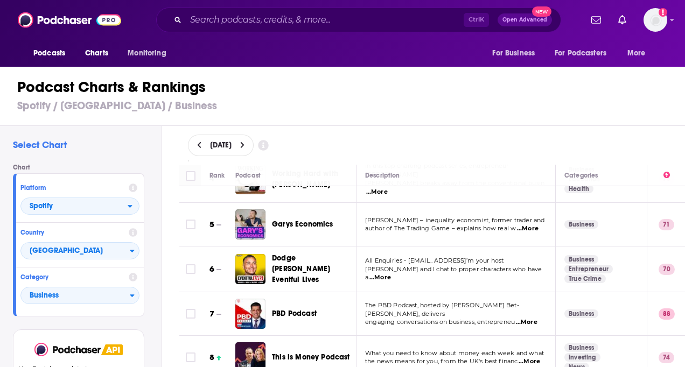
click at [391, 274] on span "...More" at bounding box center [380, 278] width 22 height 9
click at [354, 106] on h3 "Spotify / [GEOGRAPHIC_DATA] / Business" at bounding box center [347, 105] width 660 height 13
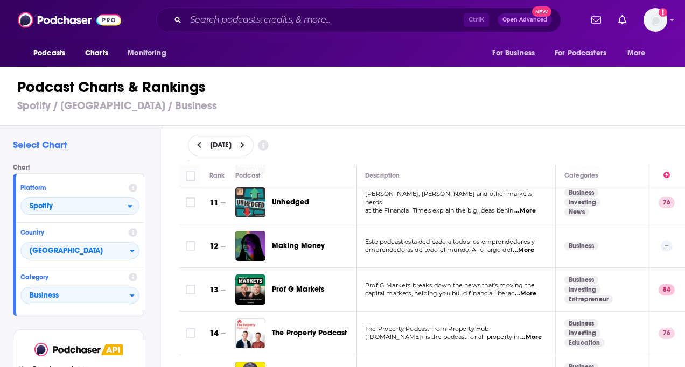
scroll to position [431, 0]
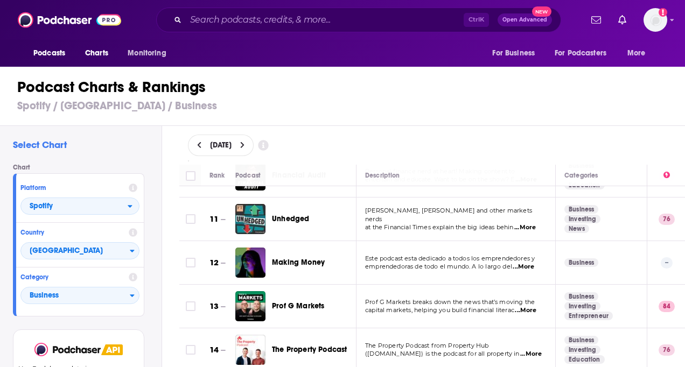
click at [526, 263] on span "...More" at bounding box center [524, 267] width 22 height 9
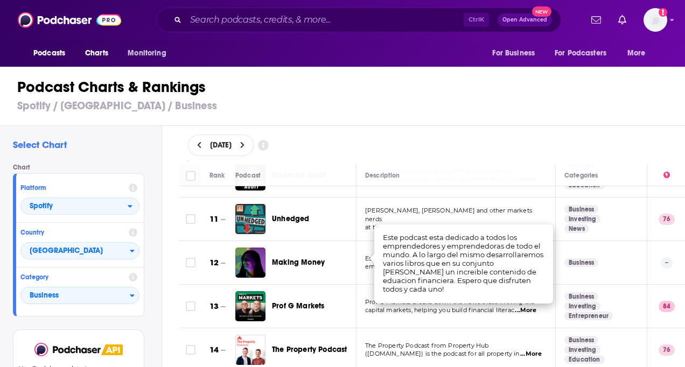
click at [413, 104] on h3 "Spotify / [GEOGRAPHIC_DATA] / Business" at bounding box center [347, 105] width 660 height 13
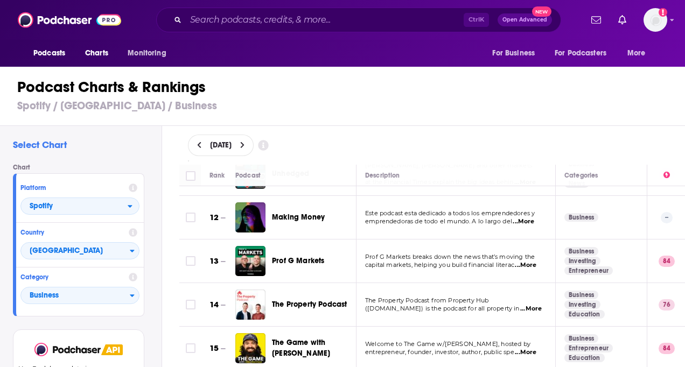
scroll to position [539, 0]
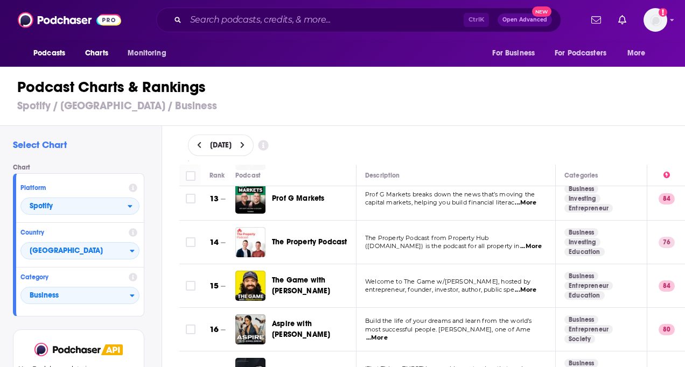
click at [532, 286] on span "...More" at bounding box center [526, 290] width 22 height 9
click at [493, 150] on div "[DATE]" at bounding box center [432, 146] width 489 height 22
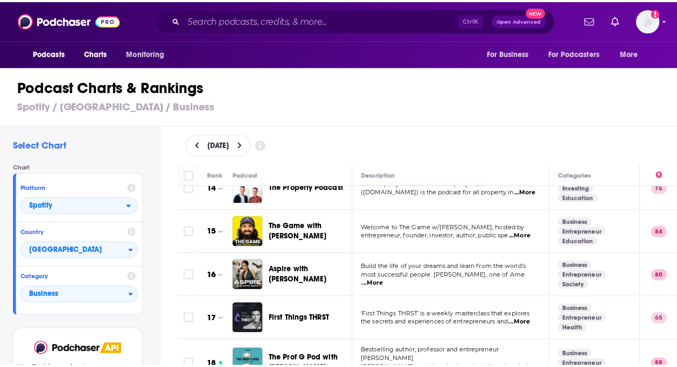
scroll to position [646, 0]
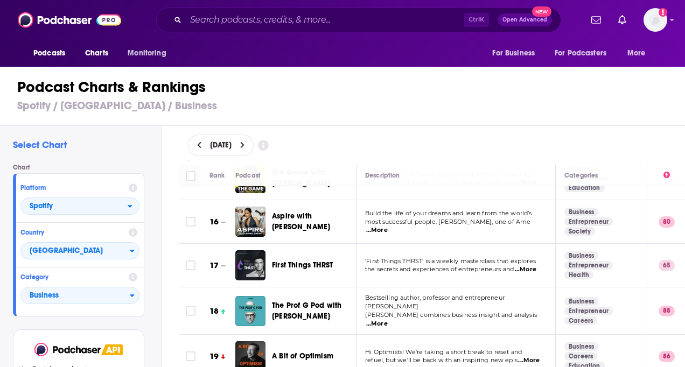
click at [530, 266] on span "...More" at bounding box center [526, 270] width 22 height 9
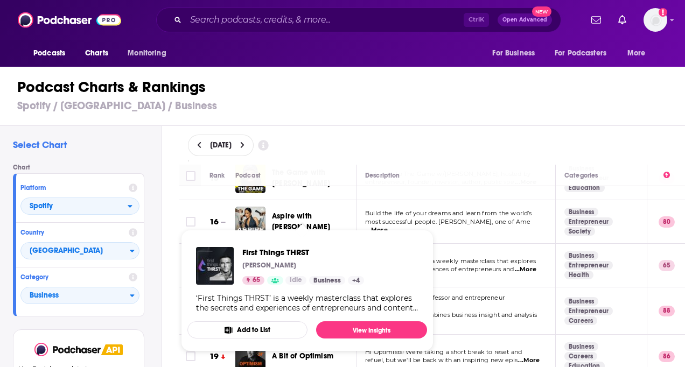
click at [321, 256] on span "First Things THRST" at bounding box center [303, 252] width 122 height 10
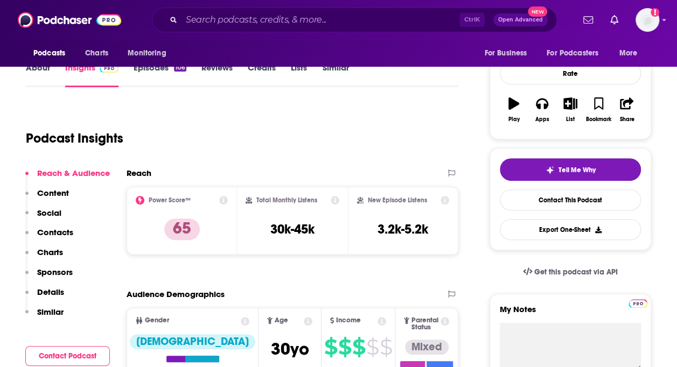
scroll to position [269, 0]
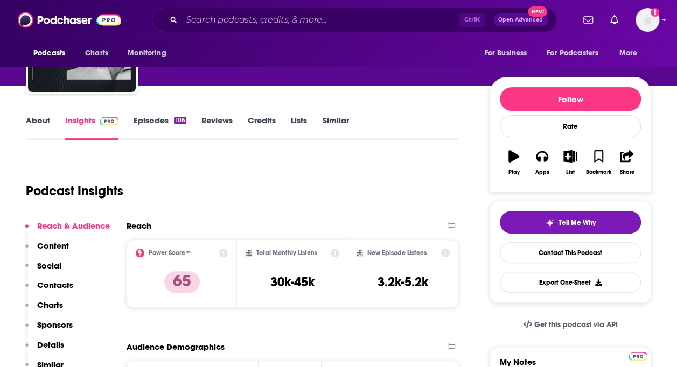
scroll to position [54, 0]
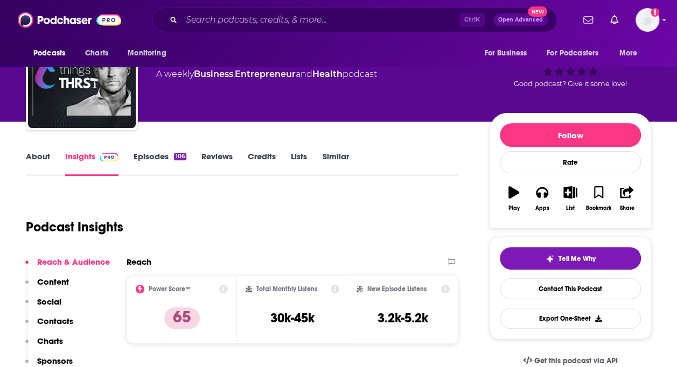
click at [149, 156] on link "Episodes 106" at bounding box center [160, 163] width 53 height 25
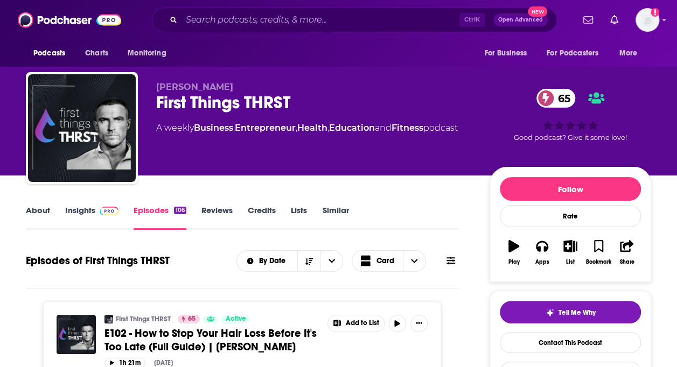
click at [39, 208] on link "About" at bounding box center [38, 217] width 24 height 25
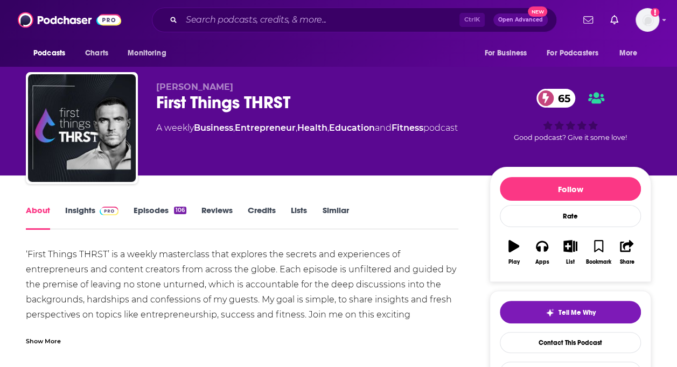
click at [88, 211] on link "Insights" at bounding box center [91, 217] width 53 height 25
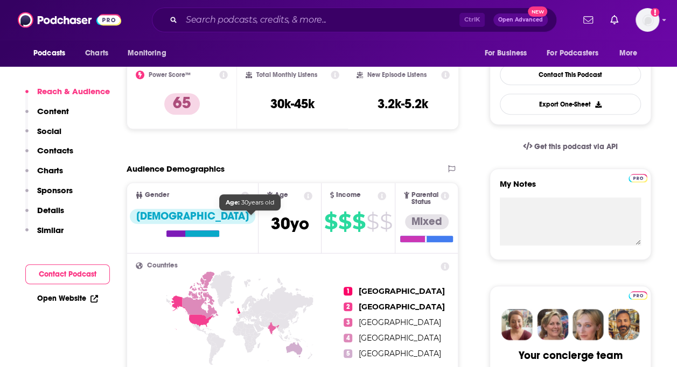
scroll to position [269, 0]
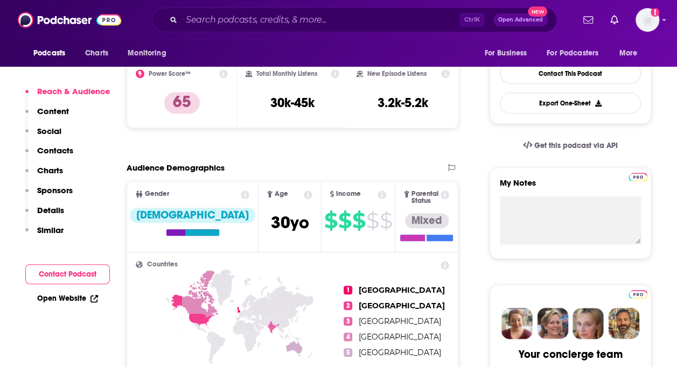
click at [62, 146] on p "Contacts" at bounding box center [55, 150] width 36 height 10
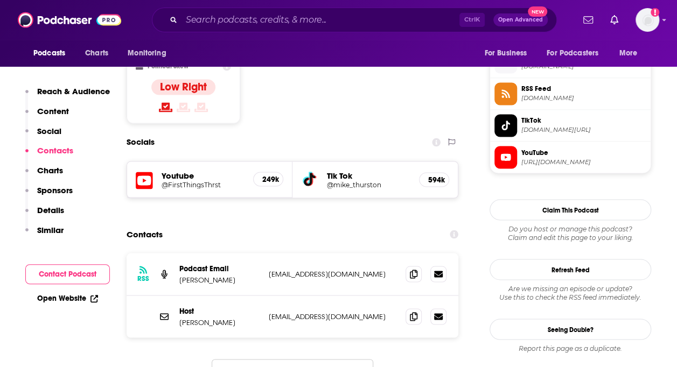
scroll to position [881, 0]
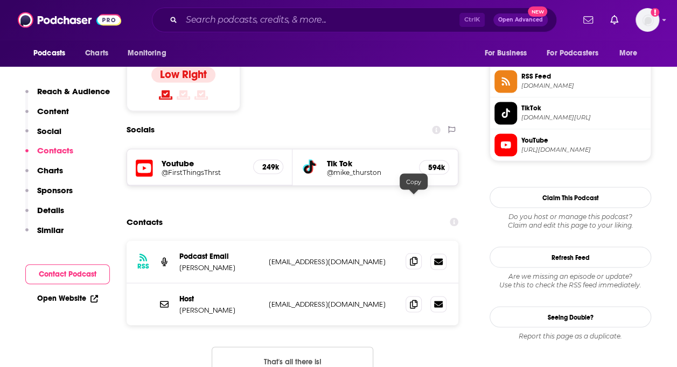
click at [411, 257] on icon at bounding box center [414, 261] width 8 height 9
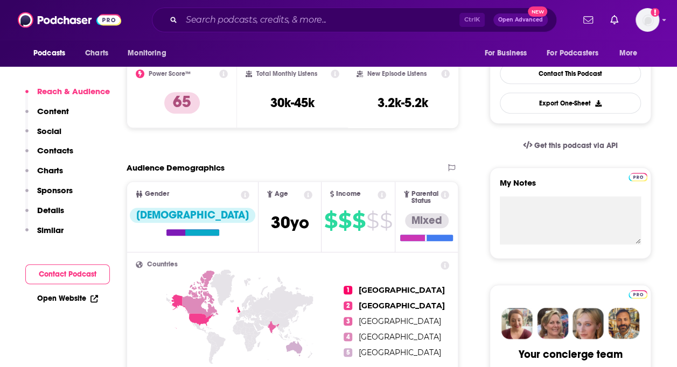
scroll to position [0, 0]
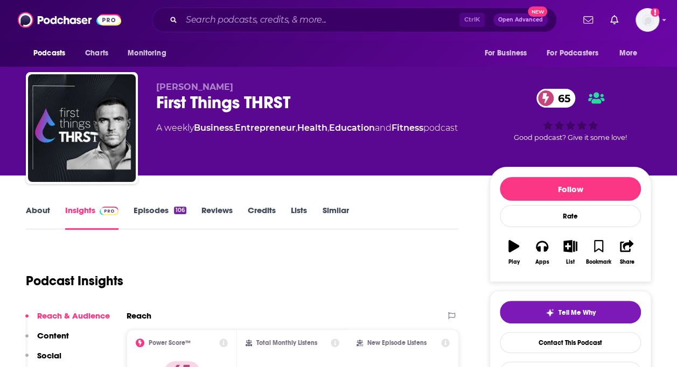
click at [143, 205] on link "Episodes 106" at bounding box center [160, 217] width 53 height 25
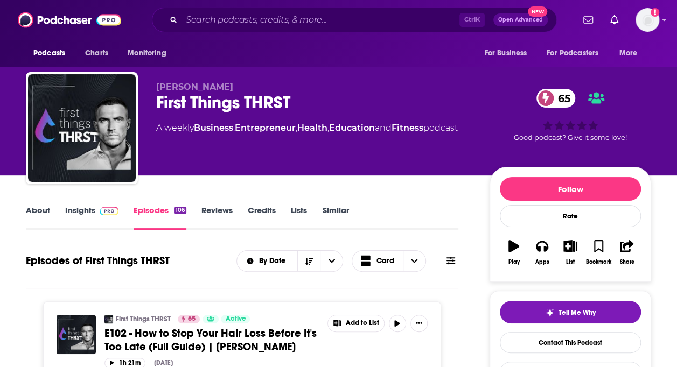
click at [41, 210] on link "About" at bounding box center [38, 217] width 24 height 25
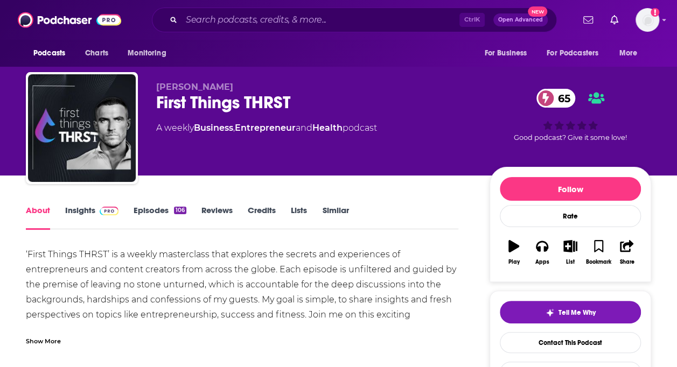
click at [79, 208] on link "Insights" at bounding box center [91, 217] width 53 height 25
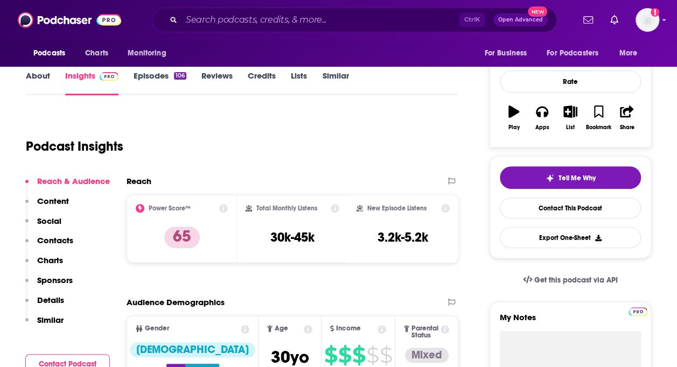
scroll to position [162, 0]
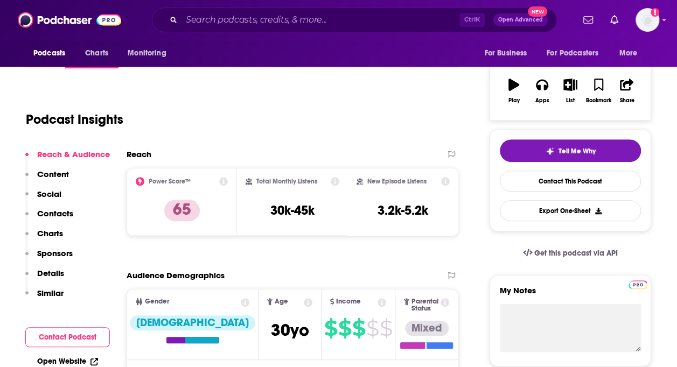
click at [66, 213] on p "Contacts" at bounding box center [55, 213] width 36 height 10
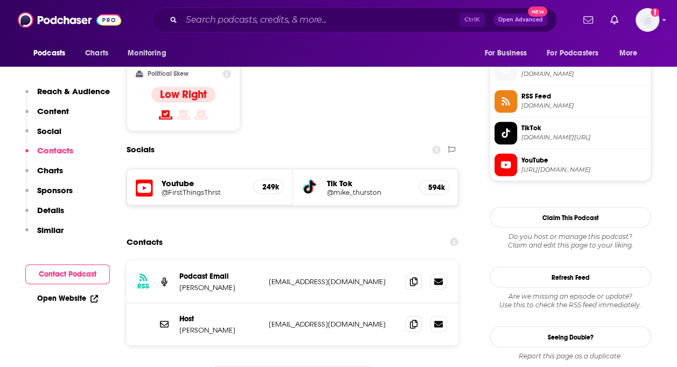
scroll to position [881, 0]
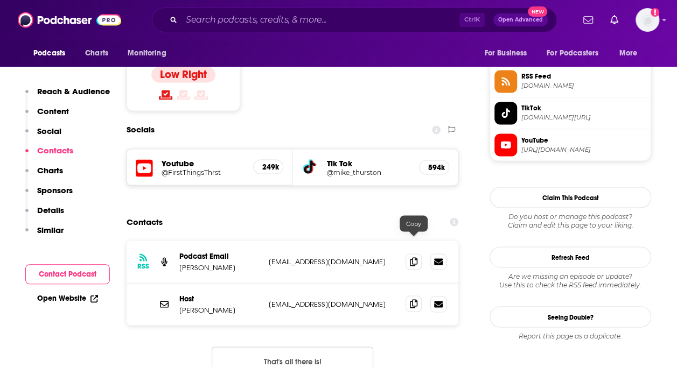
click at [411, 299] on icon at bounding box center [414, 303] width 8 height 9
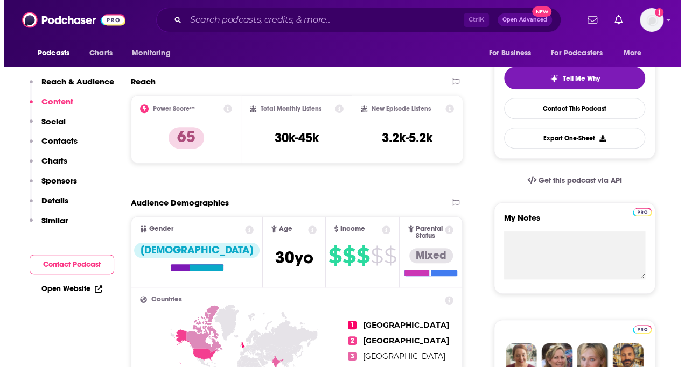
scroll to position [0, 0]
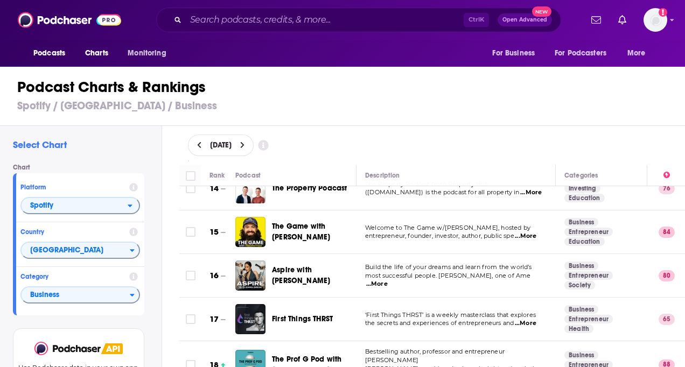
scroll to position [808, 0]
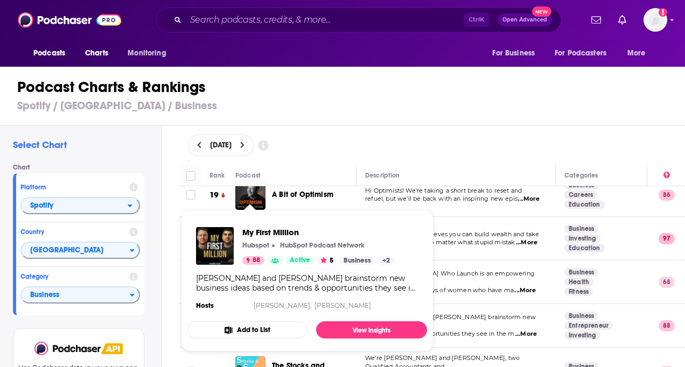
click at [260, 307] on link "Sam Parr," at bounding box center [283, 306] width 58 height 8
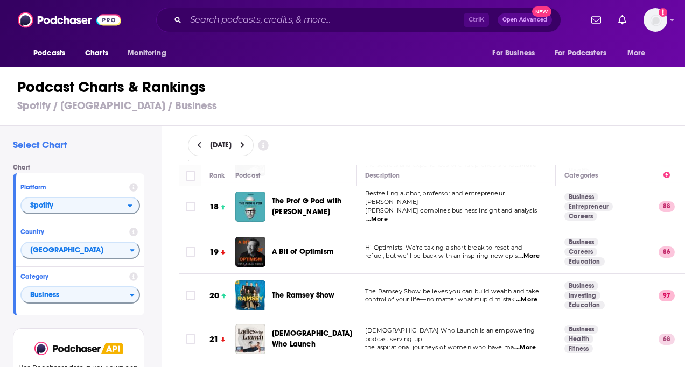
scroll to position [754, 0]
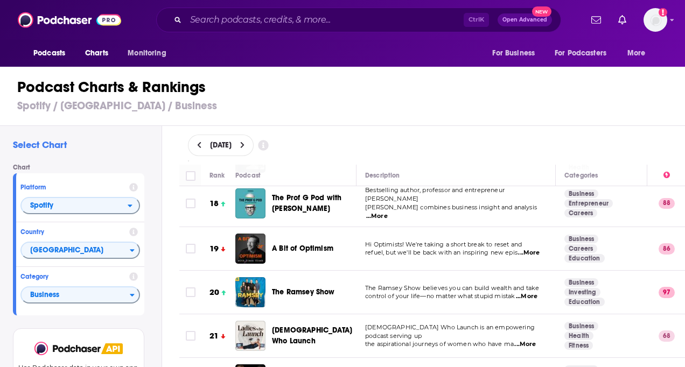
click at [529, 292] on span "...More" at bounding box center [527, 296] width 22 height 9
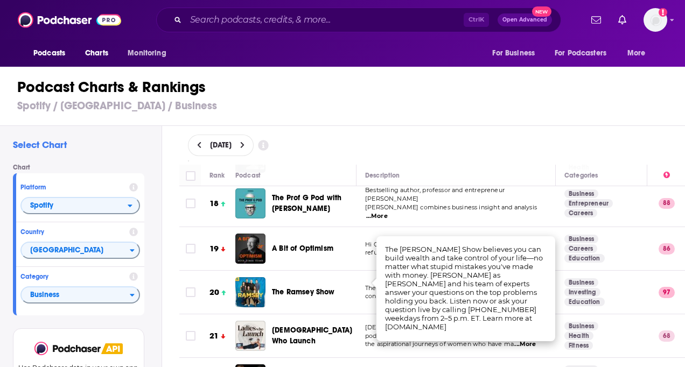
click at [360, 106] on h3 "Spotify / [GEOGRAPHIC_DATA] / Business" at bounding box center [347, 105] width 660 height 13
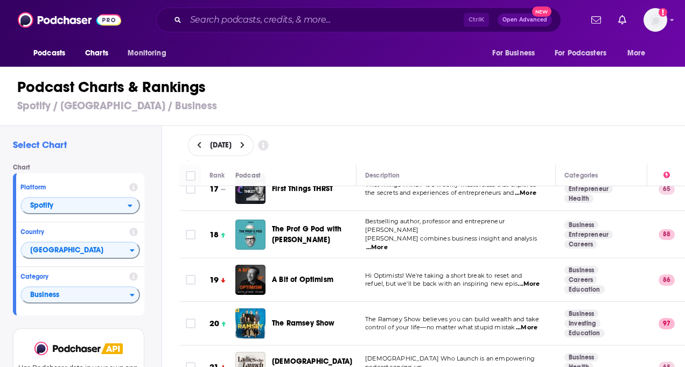
scroll to position [700, 0]
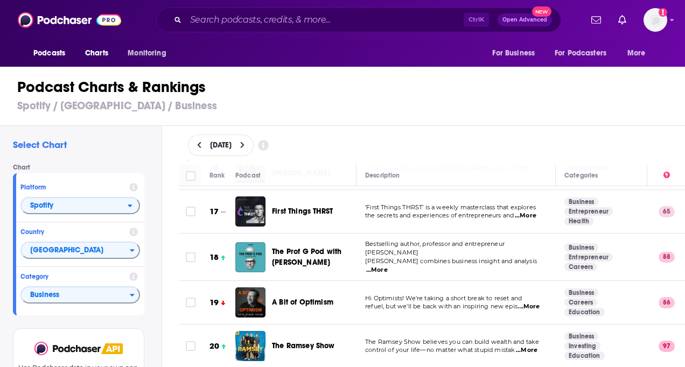
click at [388, 266] on span "...More" at bounding box center [377, 270] width 22 height 9
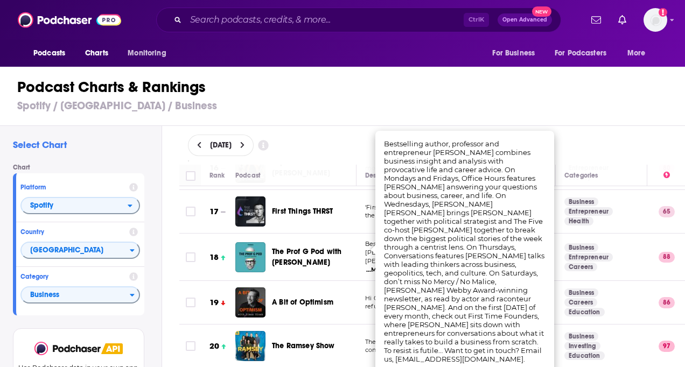
click at [358, 95] on h1 "Podcast Charts & Rankings" at bounding box center [347, 87] width 660 height 19
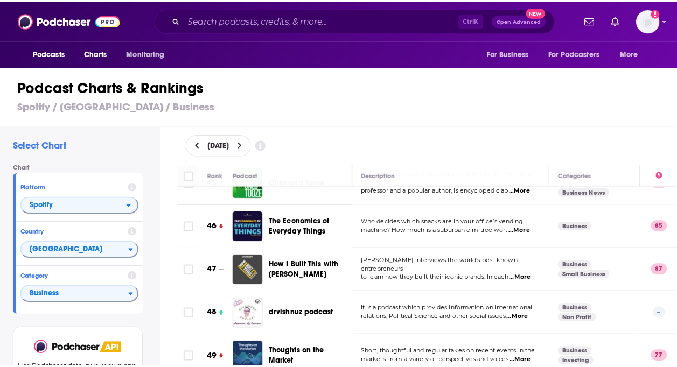
scroll to position [1959, 0]
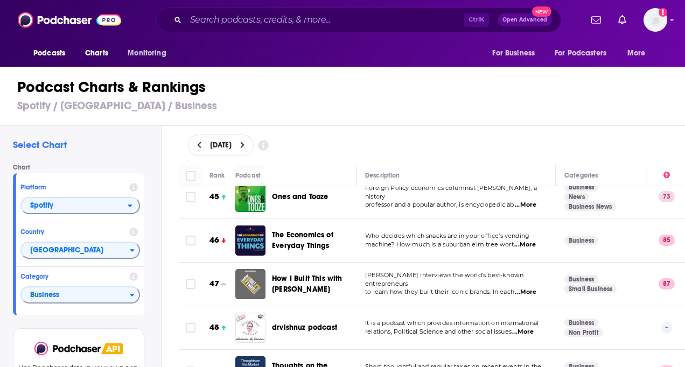
click at [243, 259] on div "Podcasts Charts Monitoring Ctrl K Open Advanced New For Business For Podcasters…" at bounding box center [342, 183] width 685 height 367
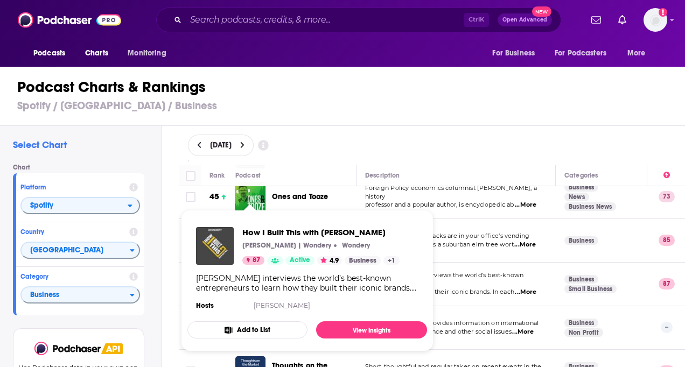
click at [245, 258] on link "87" at bounding box center [253, 260] width 22 height 9
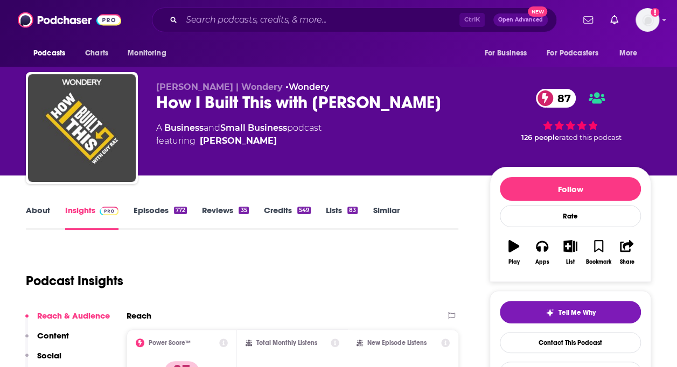
click at [43, 209] on link "About" at bounding box center [38, 217] width 24 height 25
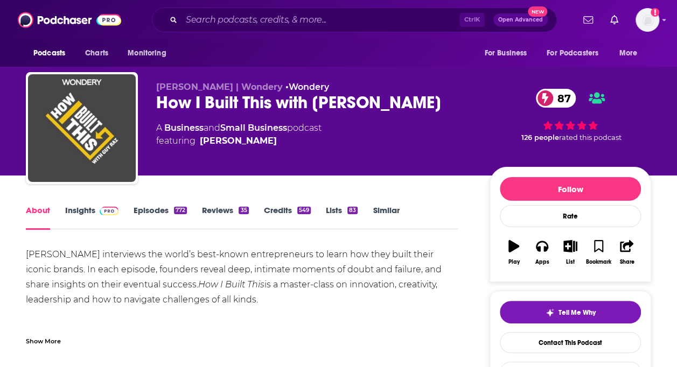
click at [155, 211] on link "Episodes 772" at bounding box center [160, 217] width 53 height 25
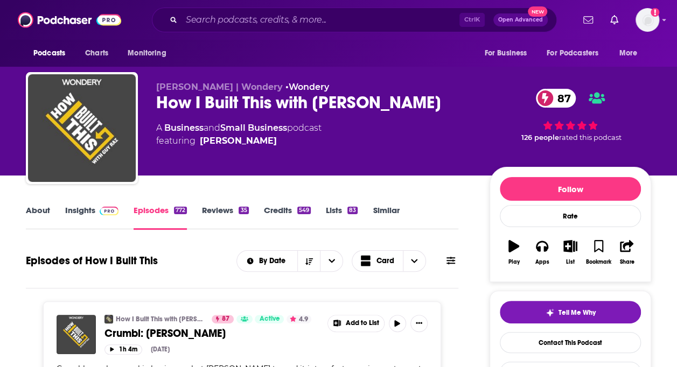
click at [44, 209] on link "About" at bounding box center [38, 217] width 24 height 25
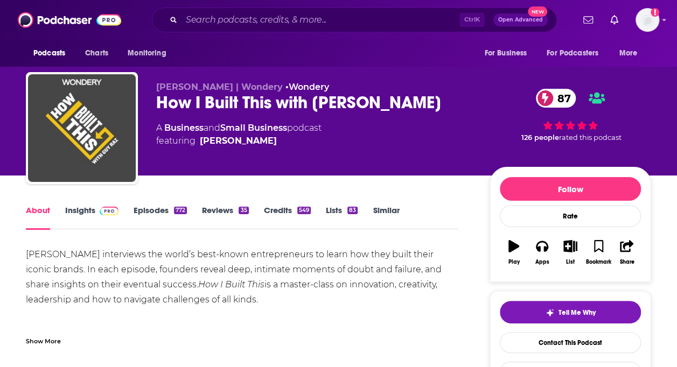
click at [83, 208] on link "Insights" at bounding box center [91, 217] width 53 height 25
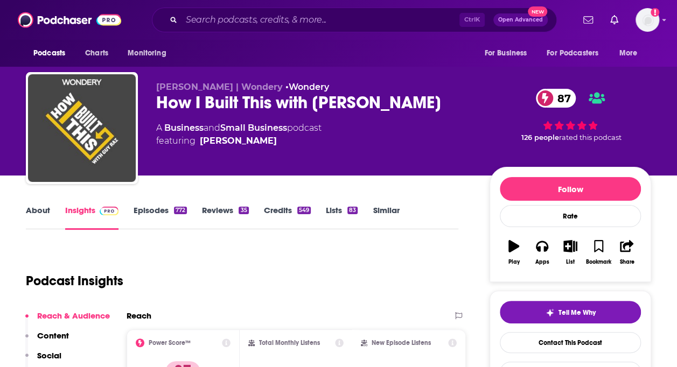
scroll to position [215, 0]
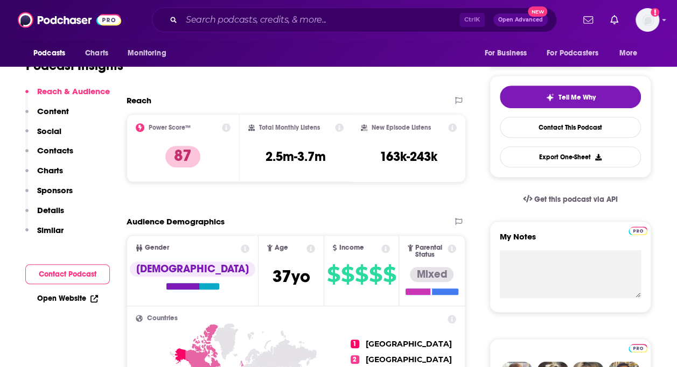
click at [58, 151] on p "Contacts" at bounding box center [55, 150] width 36 height 10
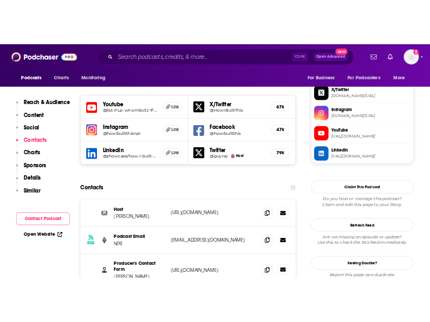
scroll to position [1003, 0]
